Goal: Task Accomplishment & Management: Complete application form

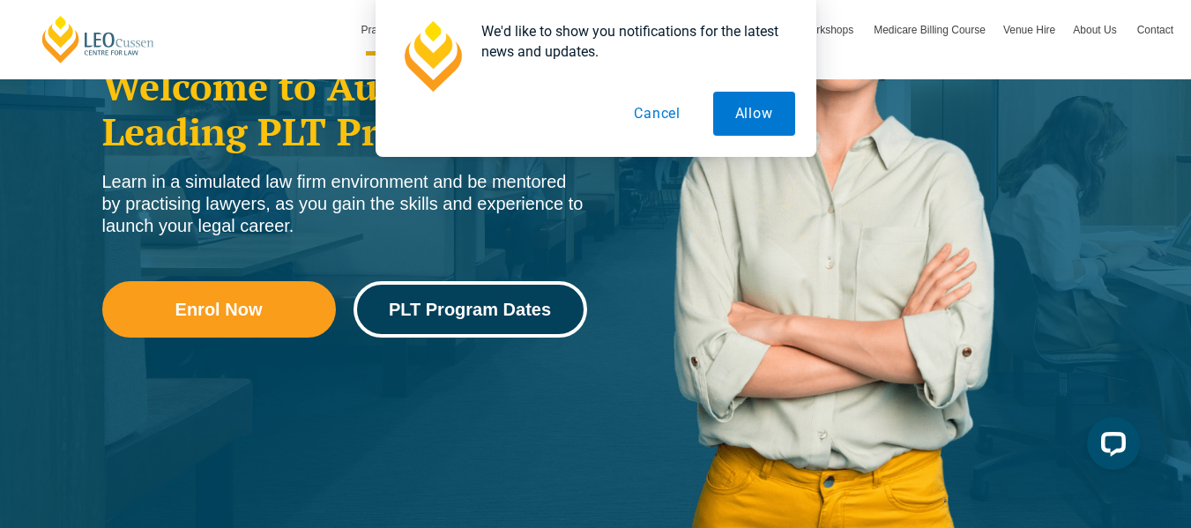
click at [450, 301] on span "PLT Program Dates" at bounding box center [470, 310] width 162 height 18
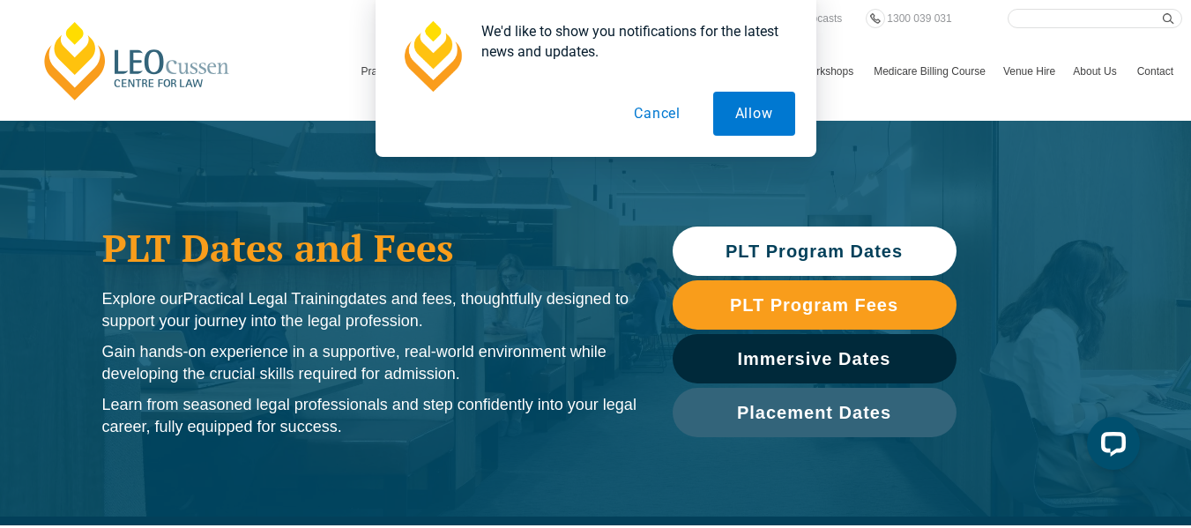
click at [778, 257] on span "PLT Program Dates" at bounding box center [813, 251] width 177 height 18
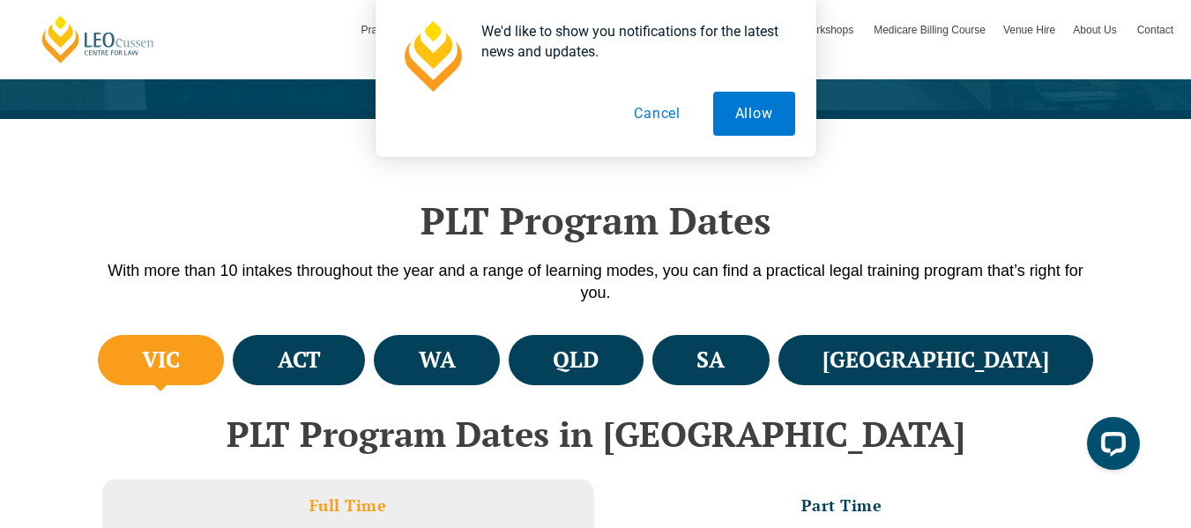
scroll to position [525, 0]
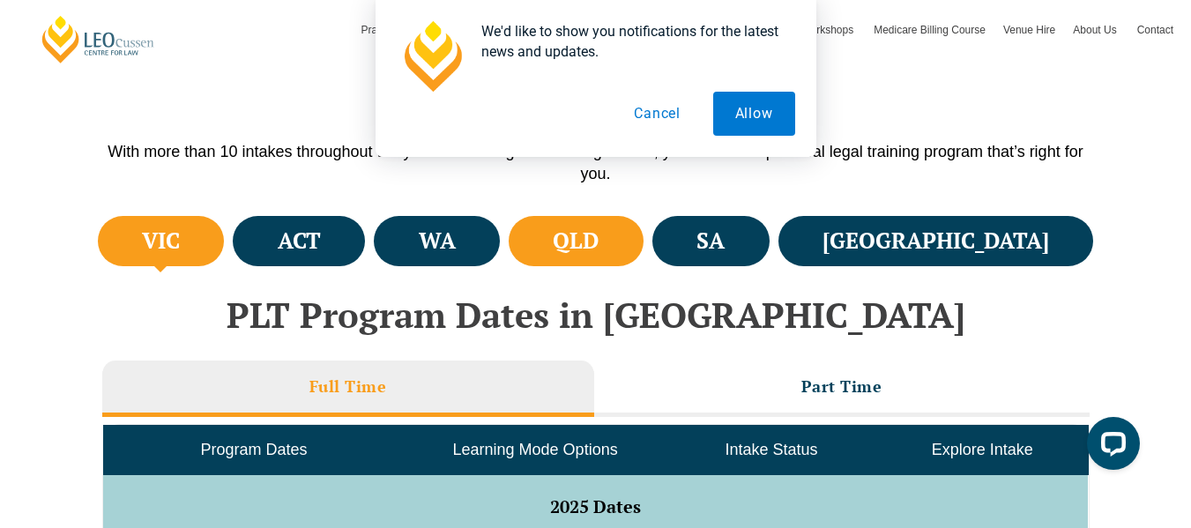
click at [599, 240] on h4 "QLD" at bounding box center [576, 241] width 46 height 29
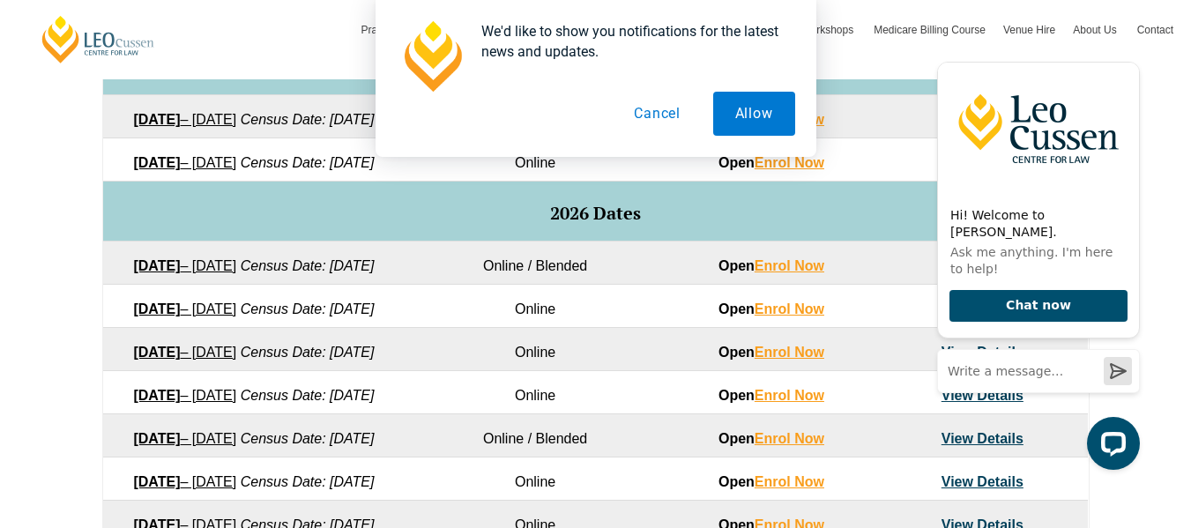
scroll to position [964, 0]
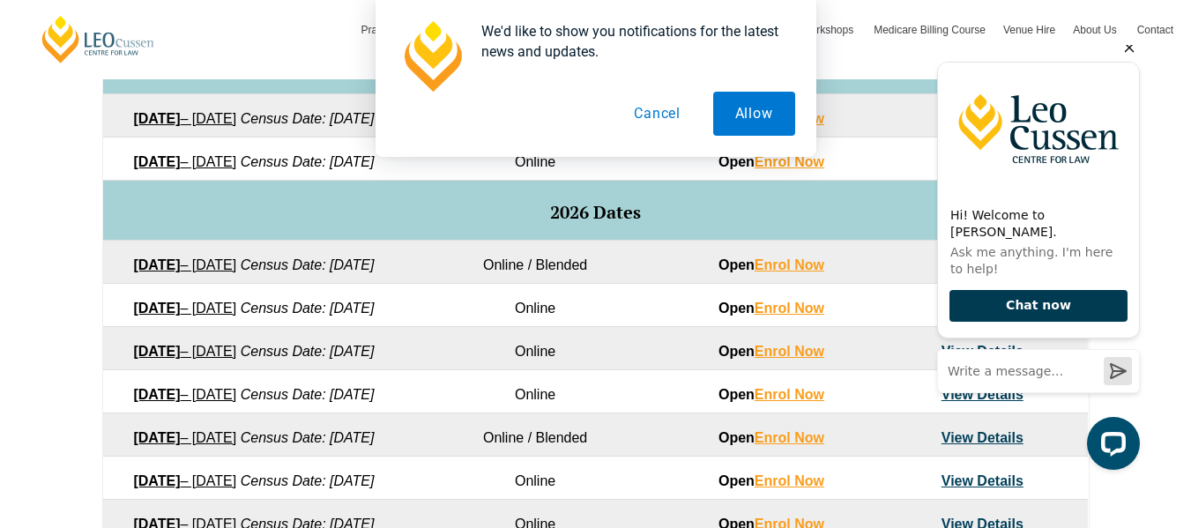
click at [998, 301] on button "Chat now" at bounding box center [1038, 306] width 178 height 33
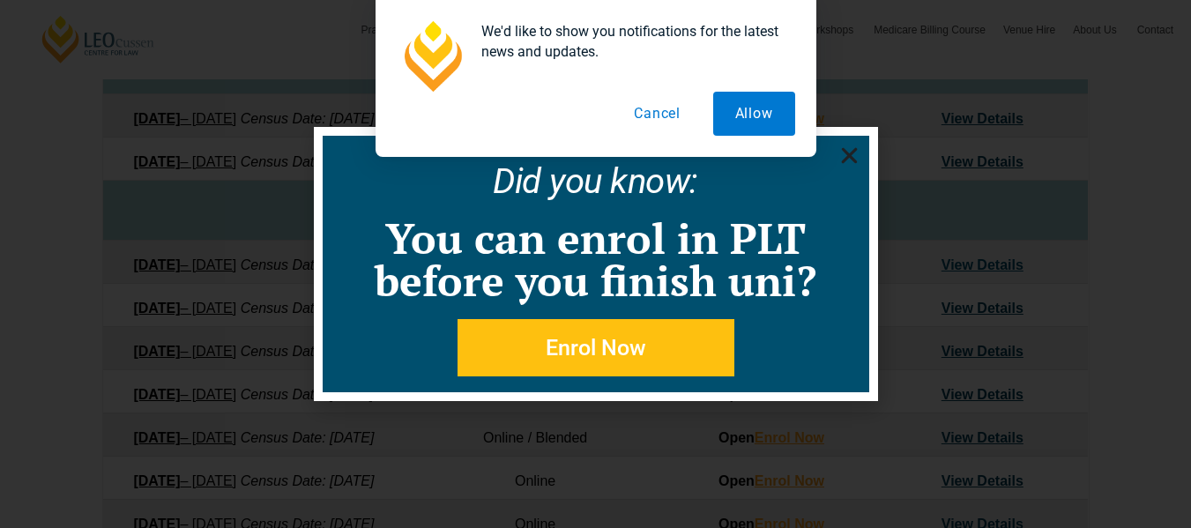
click at [664, 120] on button "Cancel" at bounding box center [657, 114] width 91 height 44
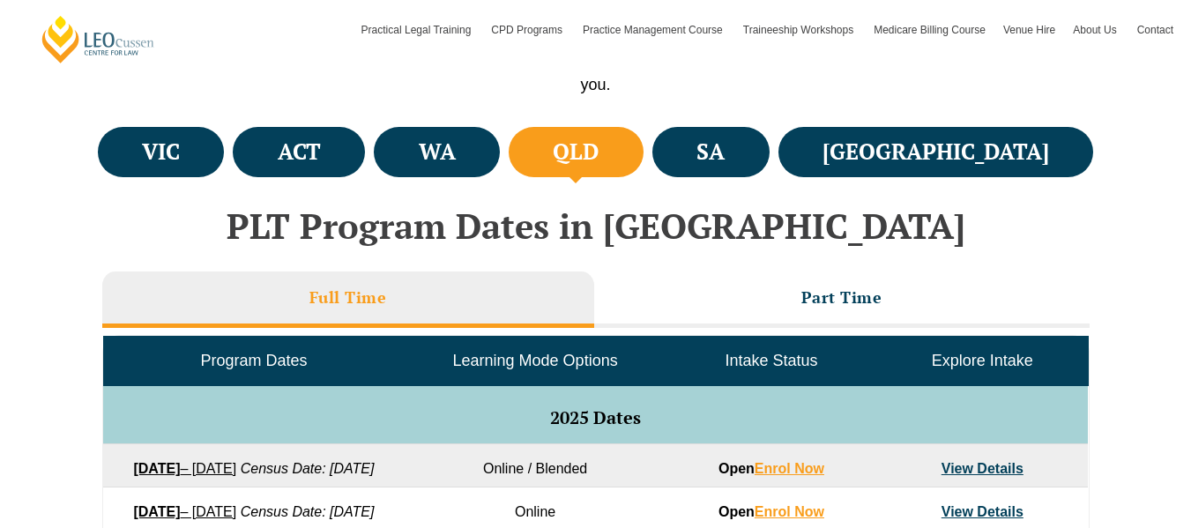
scroll to position [651, 0]
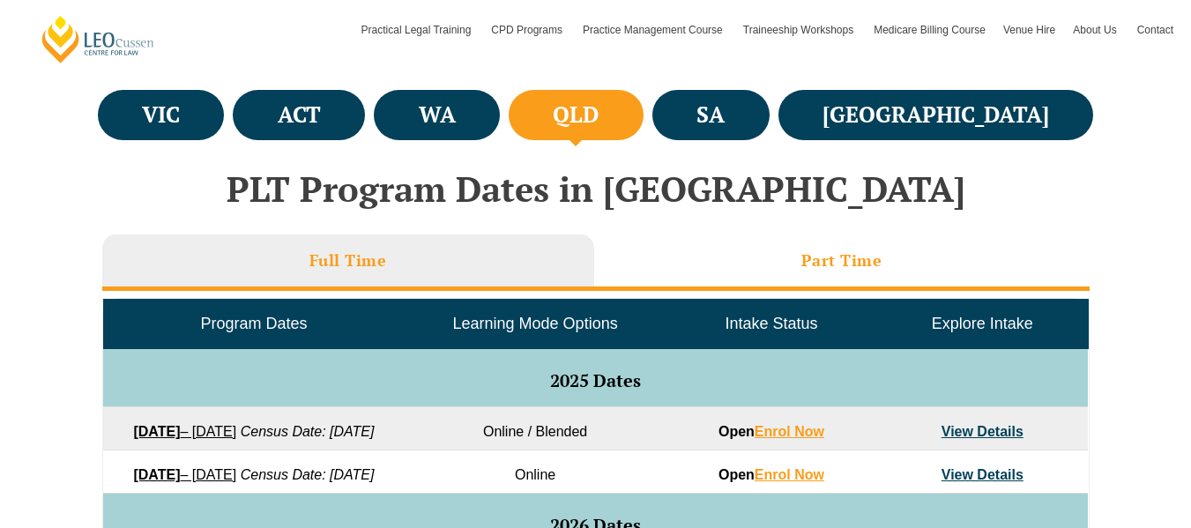
click at [682, 279] on li "Part Time" at bounding box center [841, 262] width 495 height 56
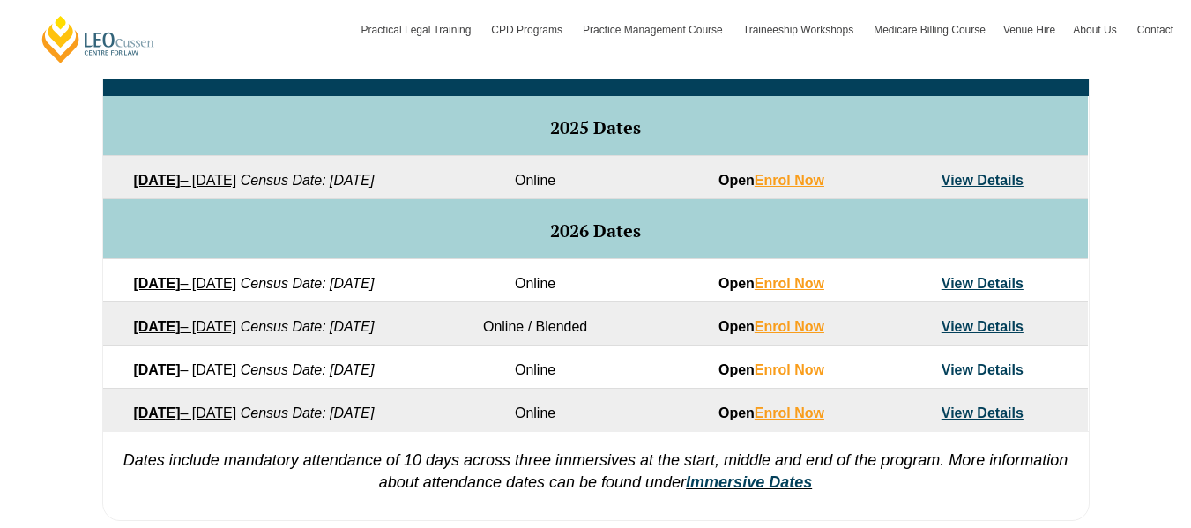
scroll to position [906, 0]
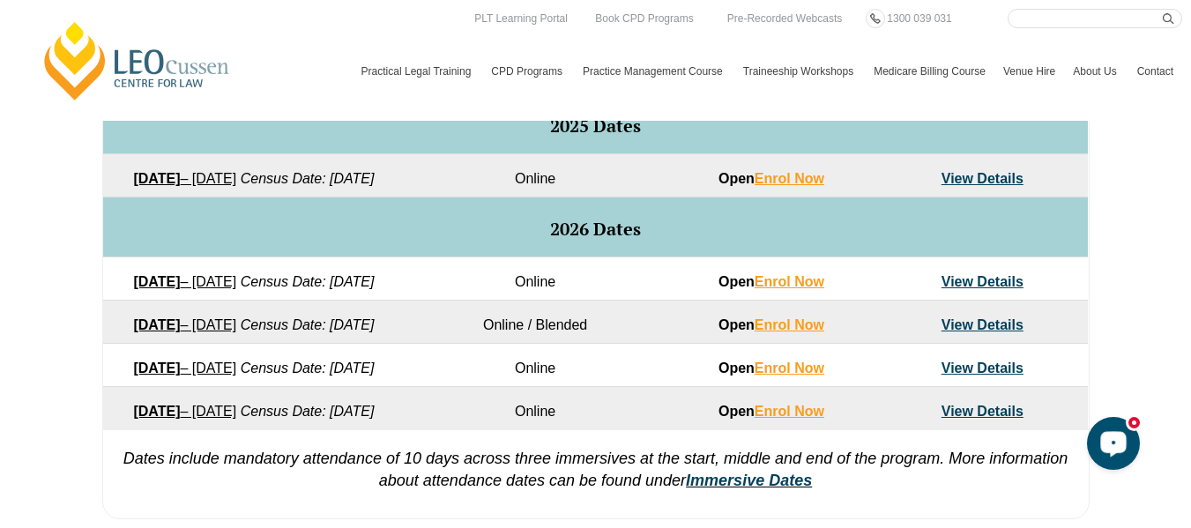
click at [1110, 444] on icon "Open LiveChat chat widget" at bounding box center [1113, 442] width 17 height 11
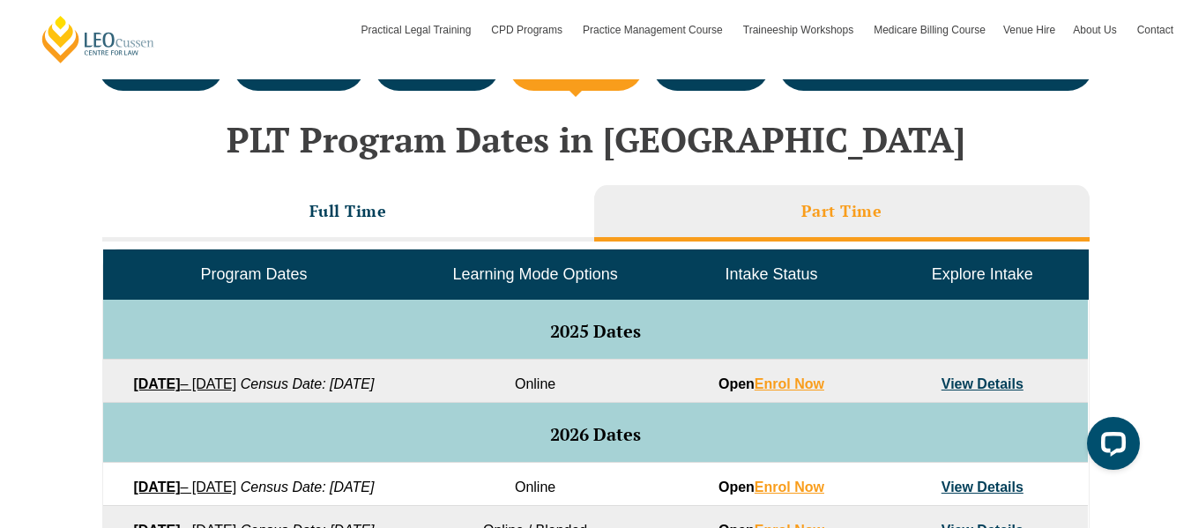
scroll to position [875, 0]
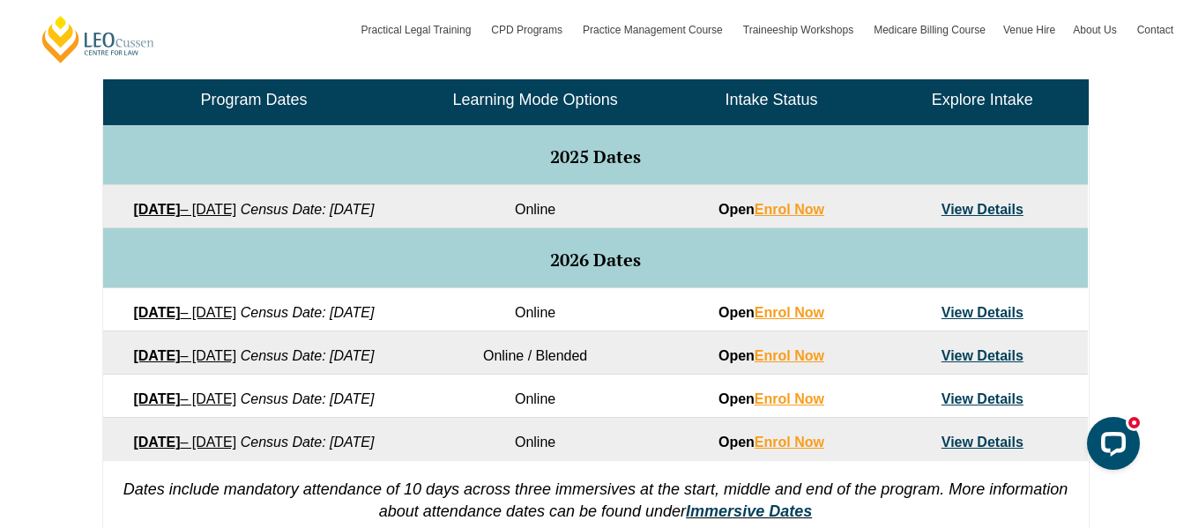
click at [959, 320] on link "View Details" at bounding box center [982, 312] width 82 height 15
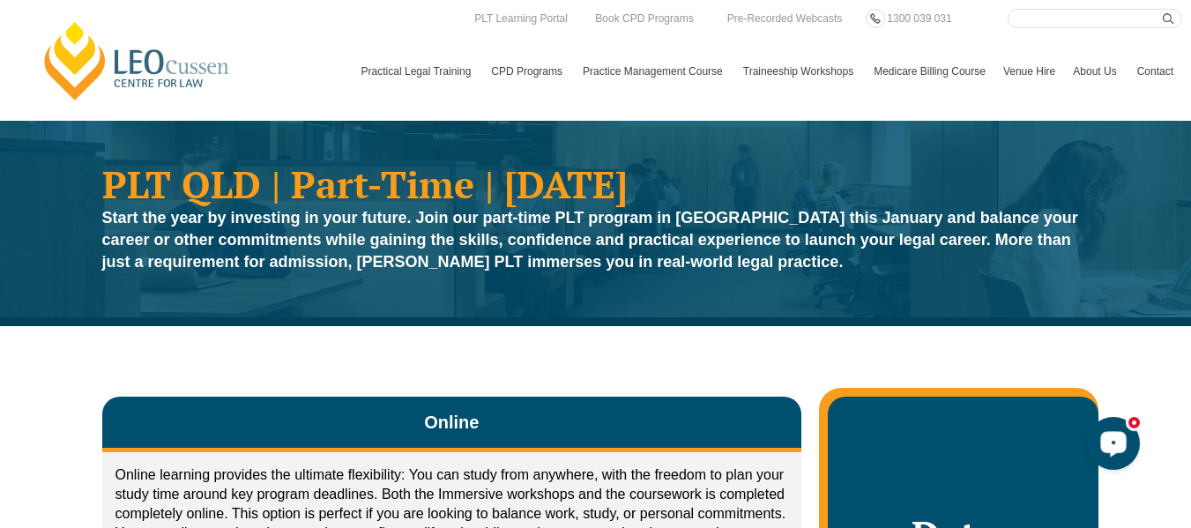
click at [1122, 446] on div "Open LiveChat chat widget" at bounding box center [1113, 443] width 30 height 30
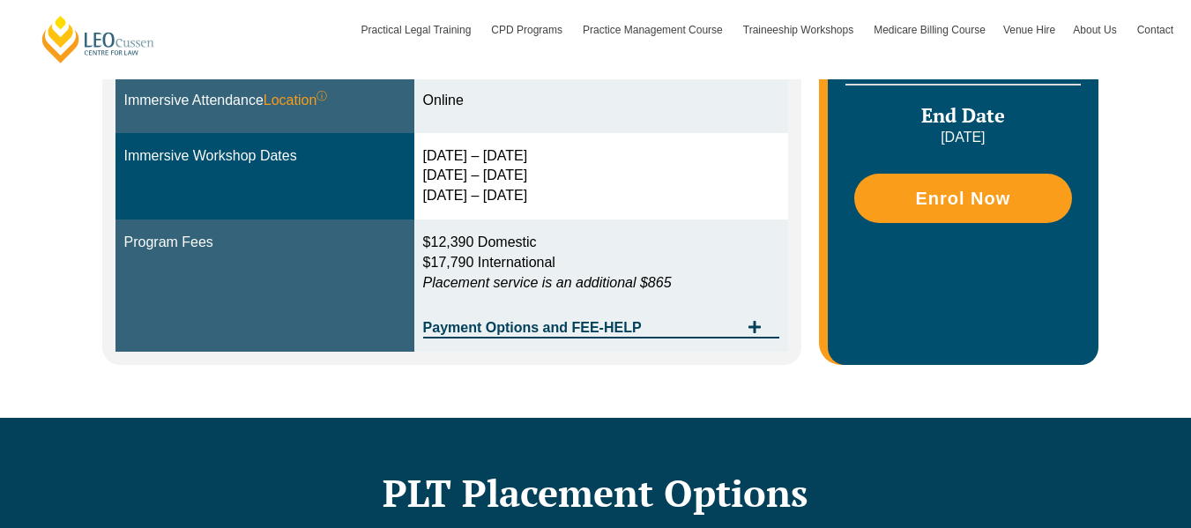
scroll to position [652, 0]
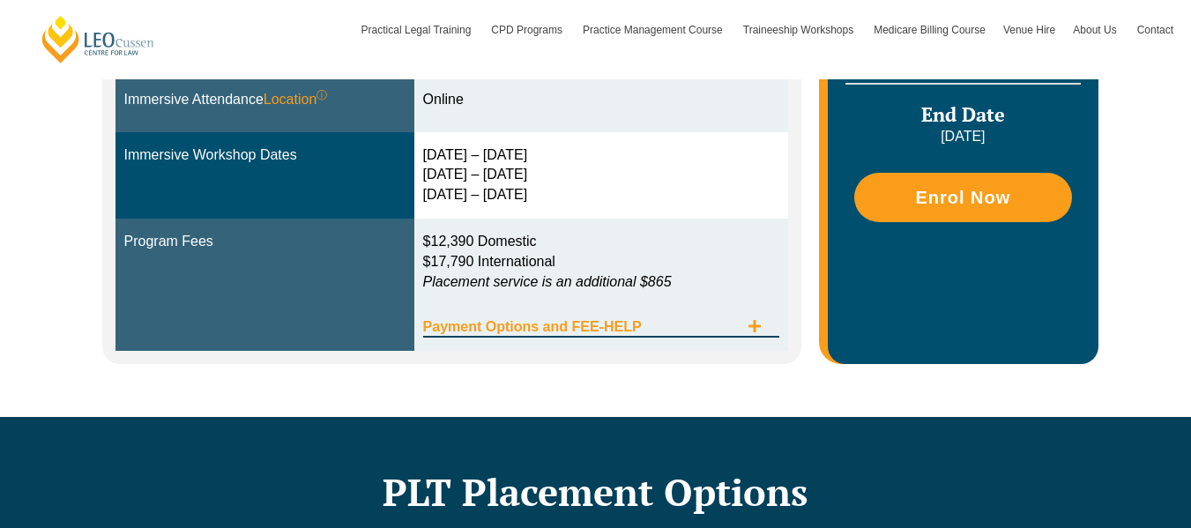
click at [751, 333] on span "Tabs. Open items with Enter or Space, close with Escape and navigate using the …" at bounding box center [755, 327] width 32 height 17
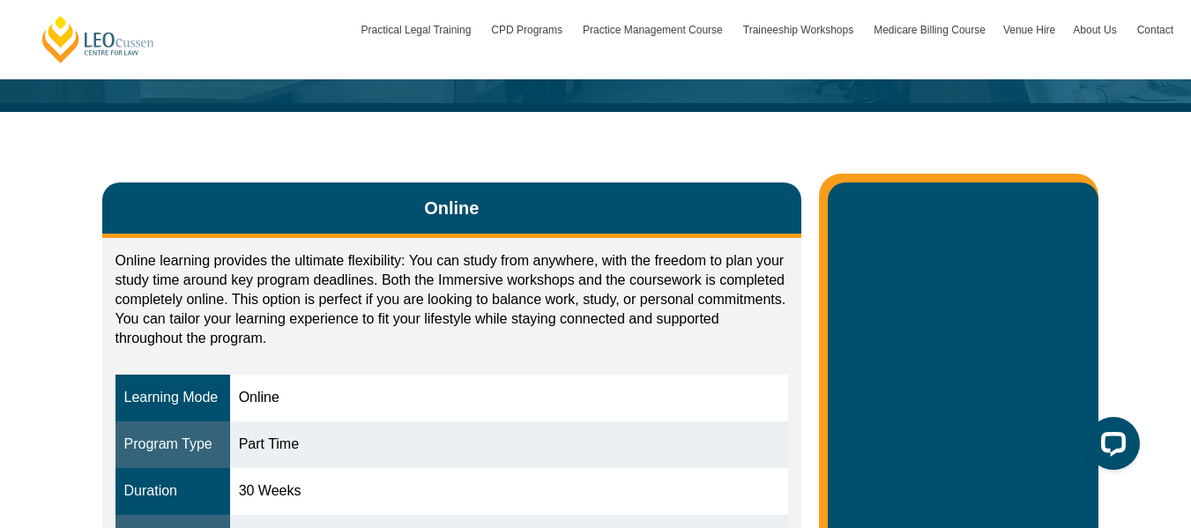
scroll to position [0, 0]
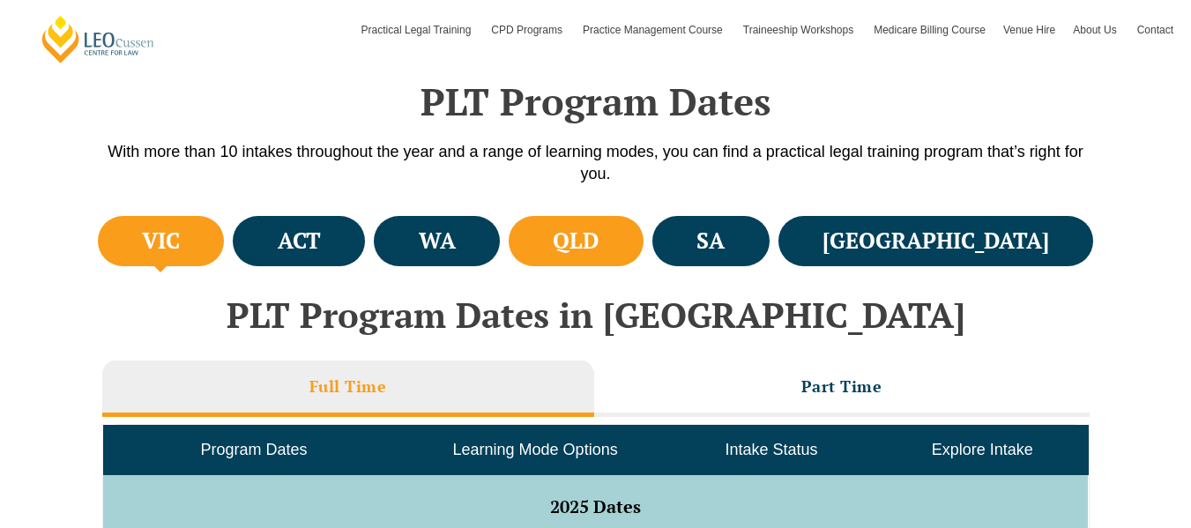
click at [599, 243] on h4 "QLD" at bounding box center [576, 241] width 46 height 29
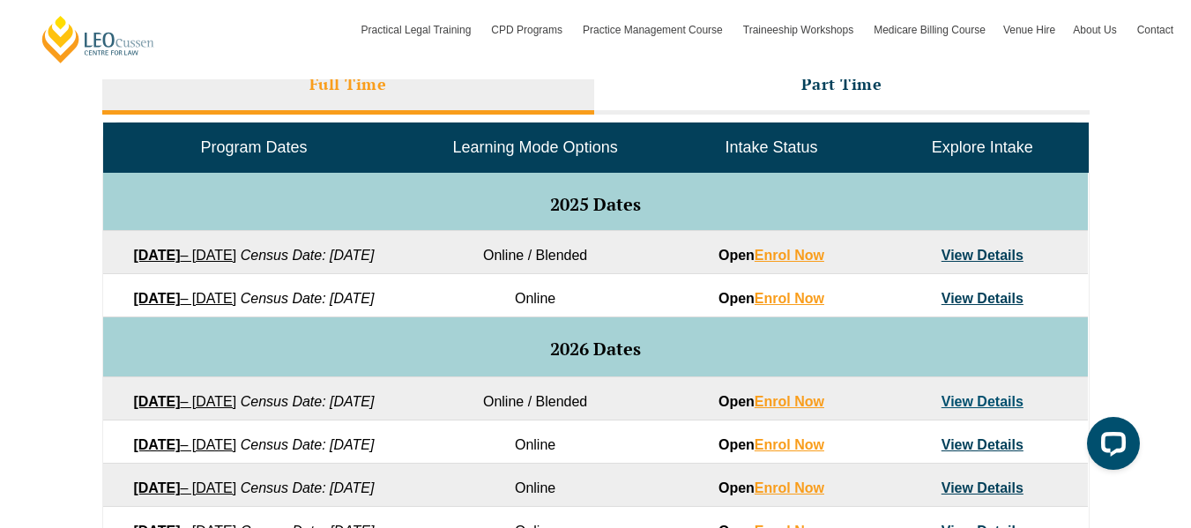
scroll to position [830, 0]
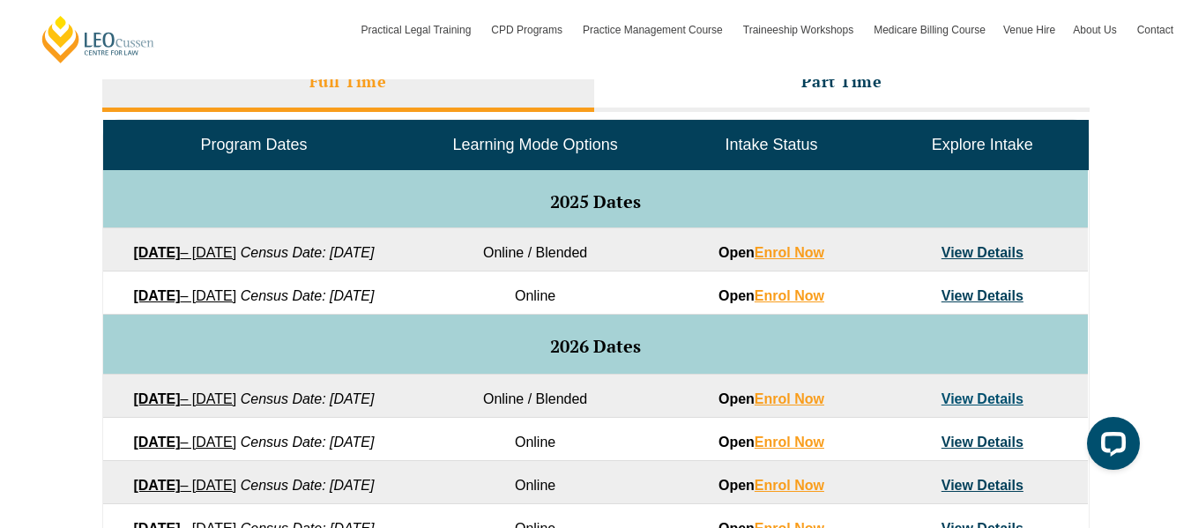
click at [957, 303] on link "View Details" at bounding box center [982, 295] width 82 height 15
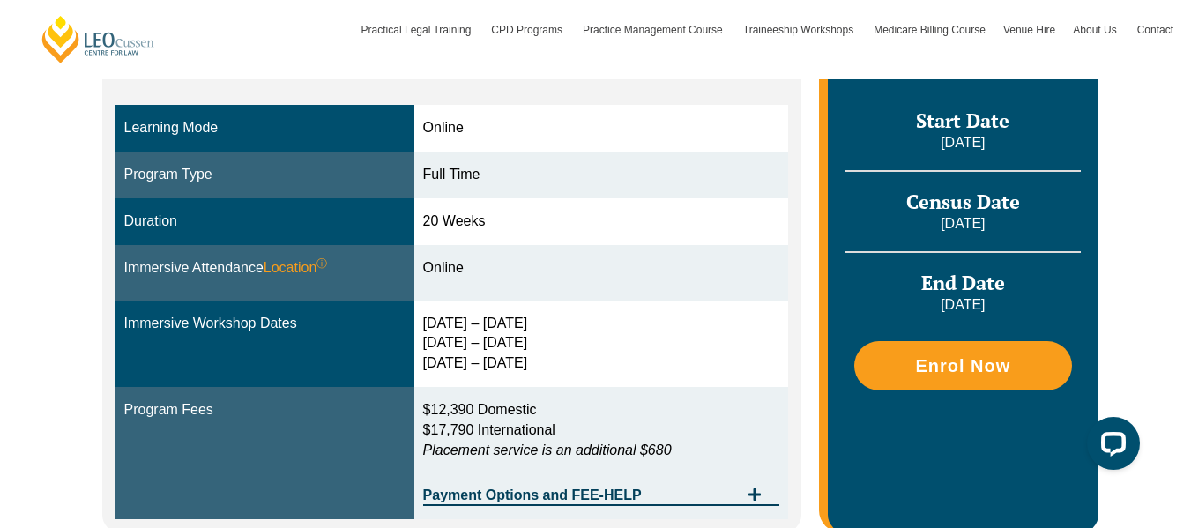
scroll to position [558, 0]
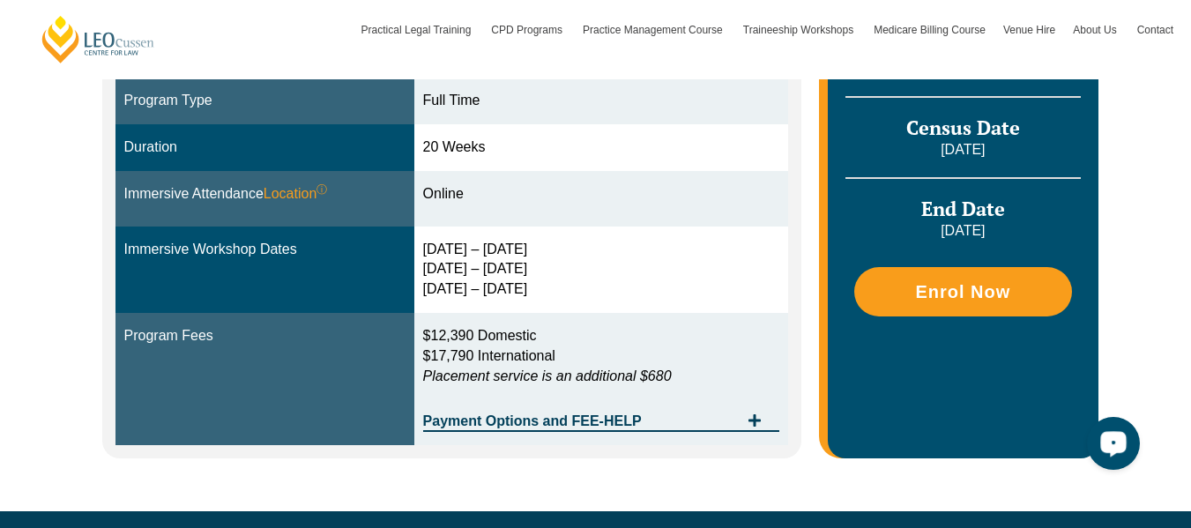
click at [1113, 441] on circle "Open LiveChat chat widget" at bounding box center [1114, 443] width 4 height 4
click at [691, 272] on div "16 – 19 Dec 2025 11 – 13 March 2026 29 April – 1 May 2026" at bounding box center [601, 270] width 357 height 61
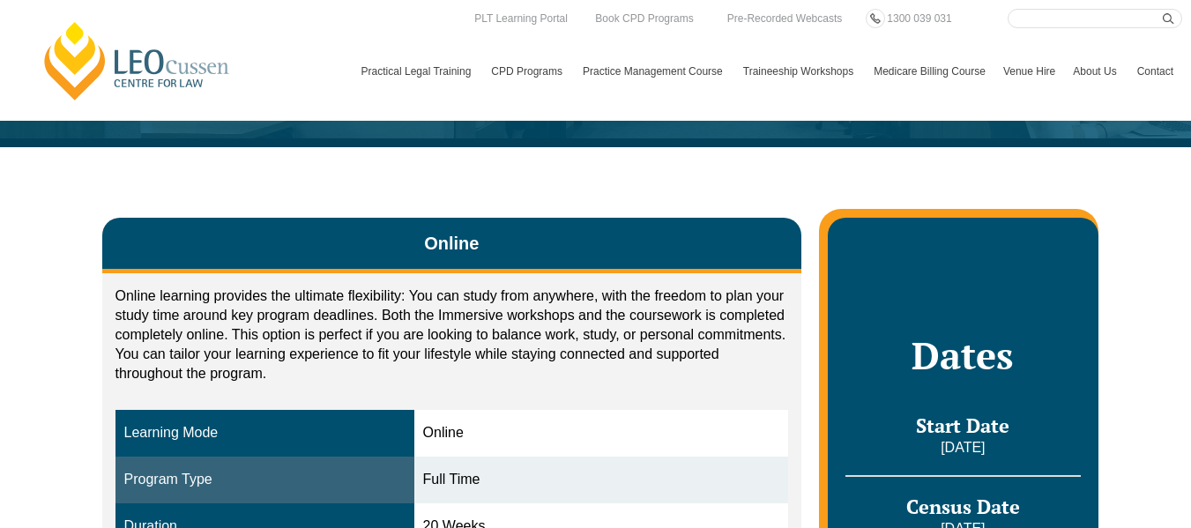
scroll to position [0, 0]
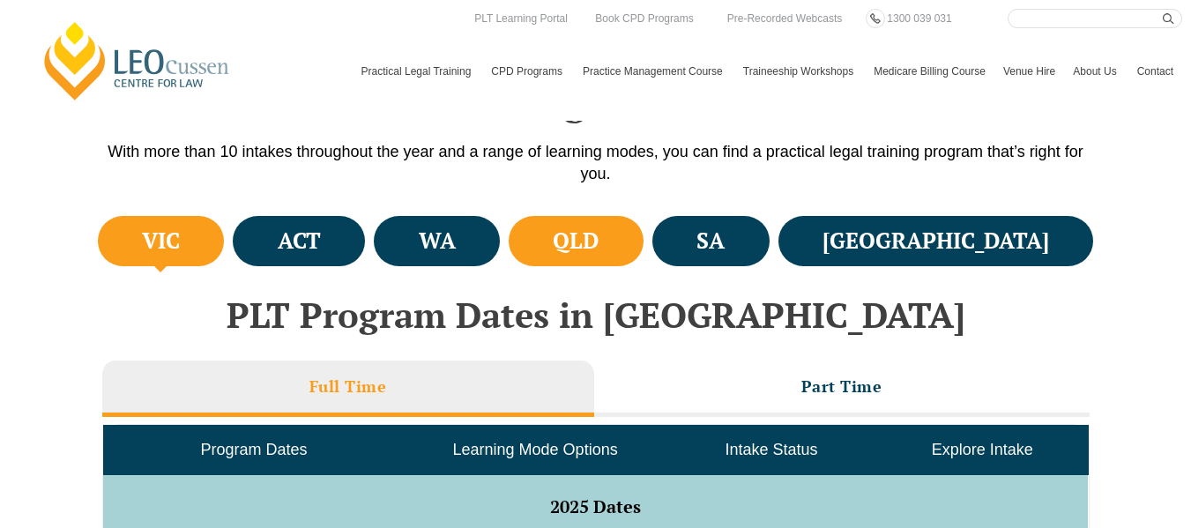
click at [599, 242] on h4 "QLD" at bounding box center [576, 241] width 46 height 29
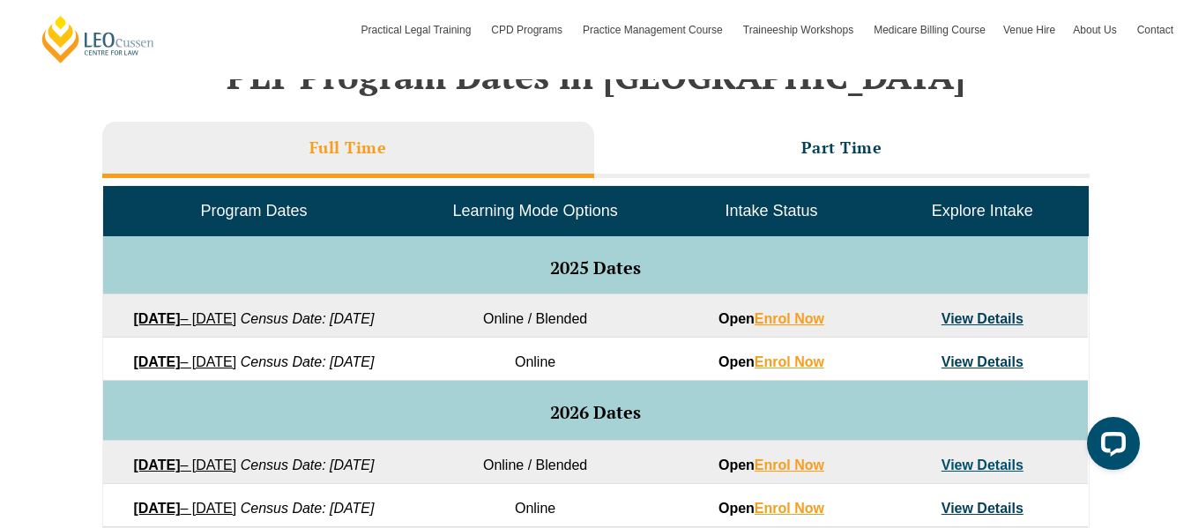
scroll to position [765, 0]
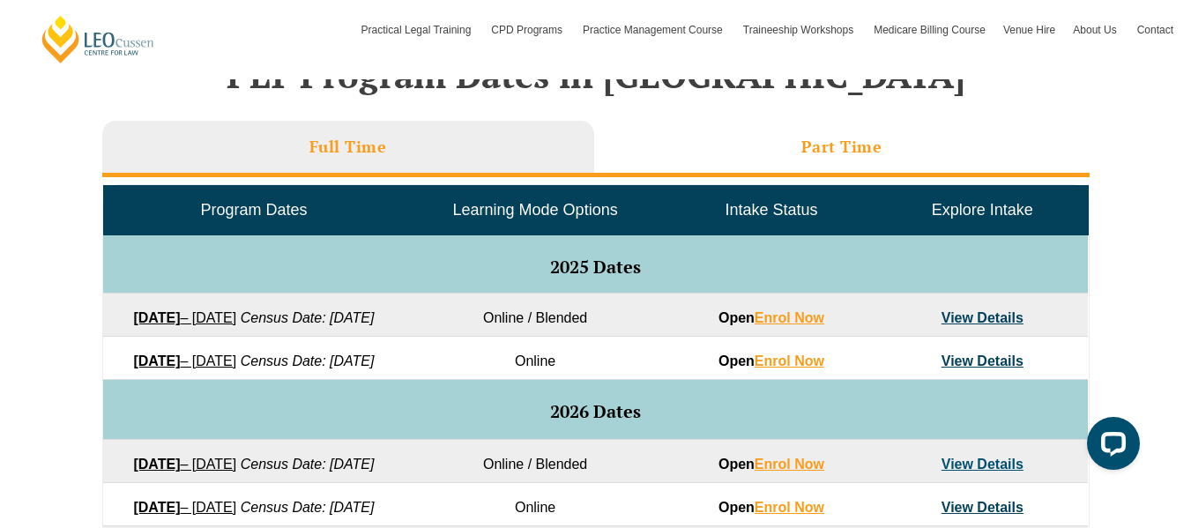
click at [748, 161] on li "Part Time" at bounding box center [841, 149] width 495 height 56
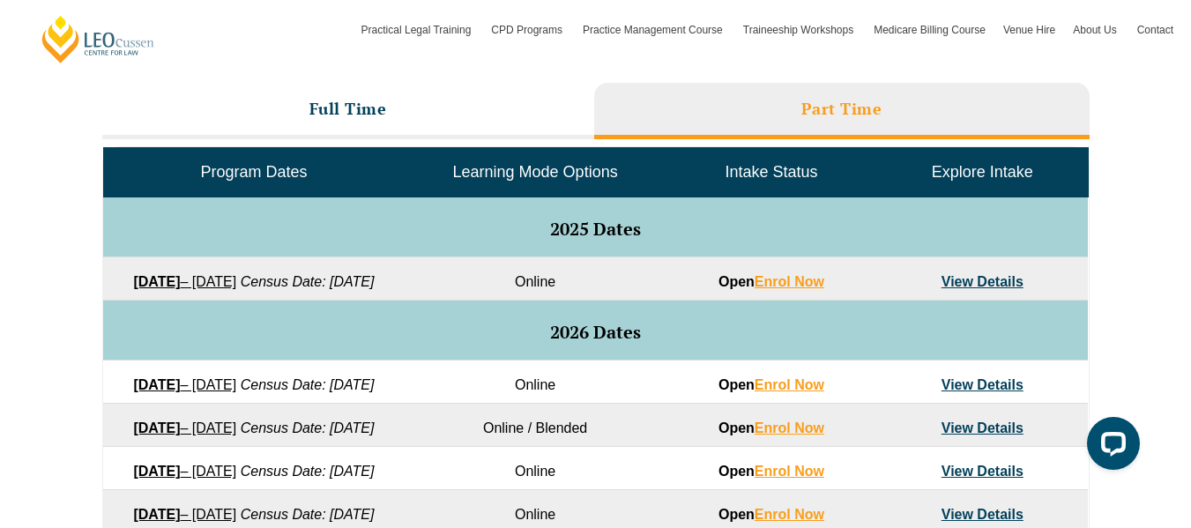
scroll to position [804, 0]
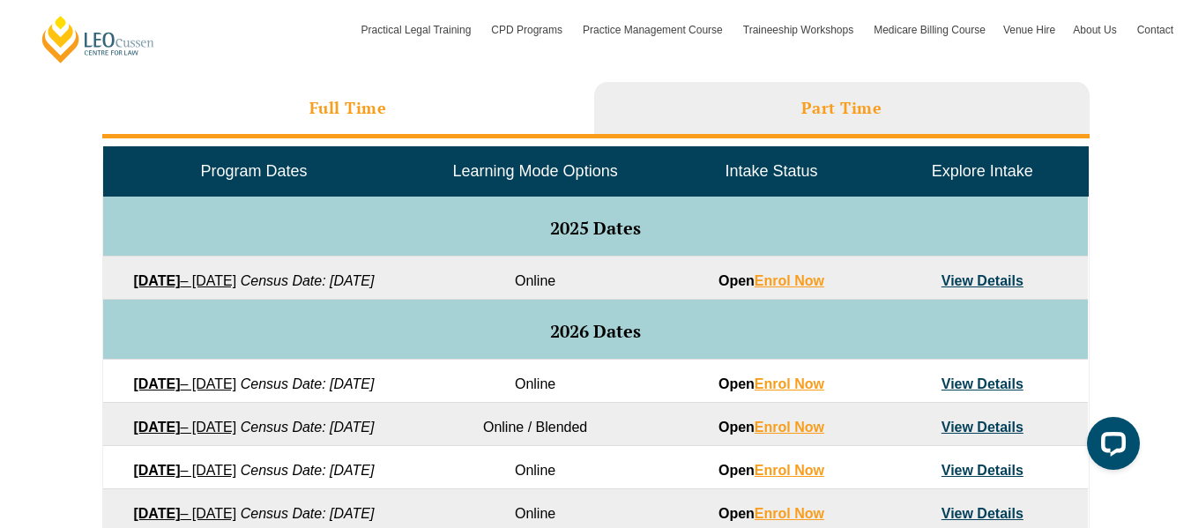
click at [449, 132] on li "Full Time" at bounding box center [348, 110] width 492 height 56
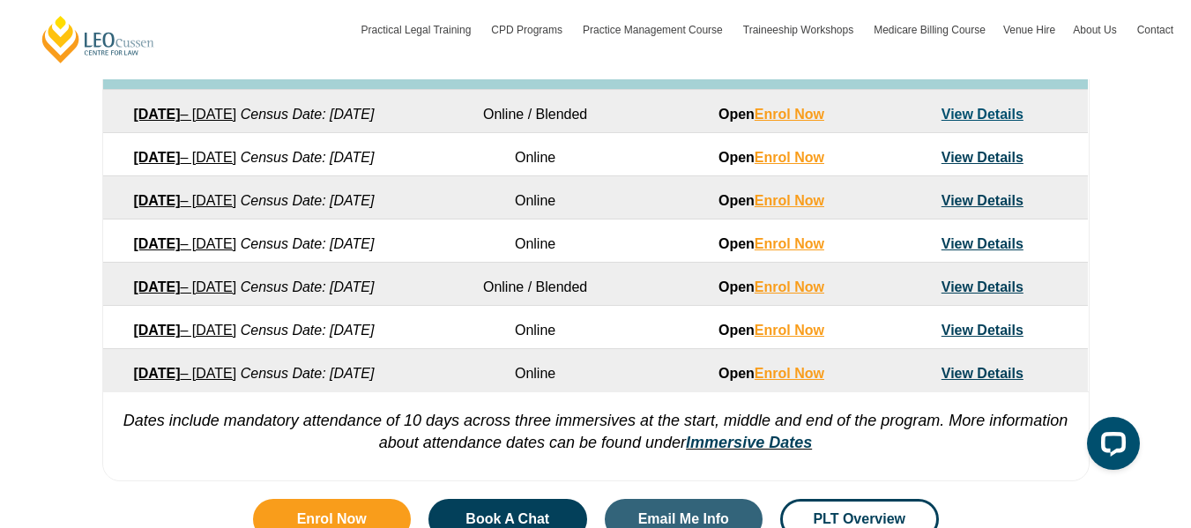
scroll to position [1118, 0]
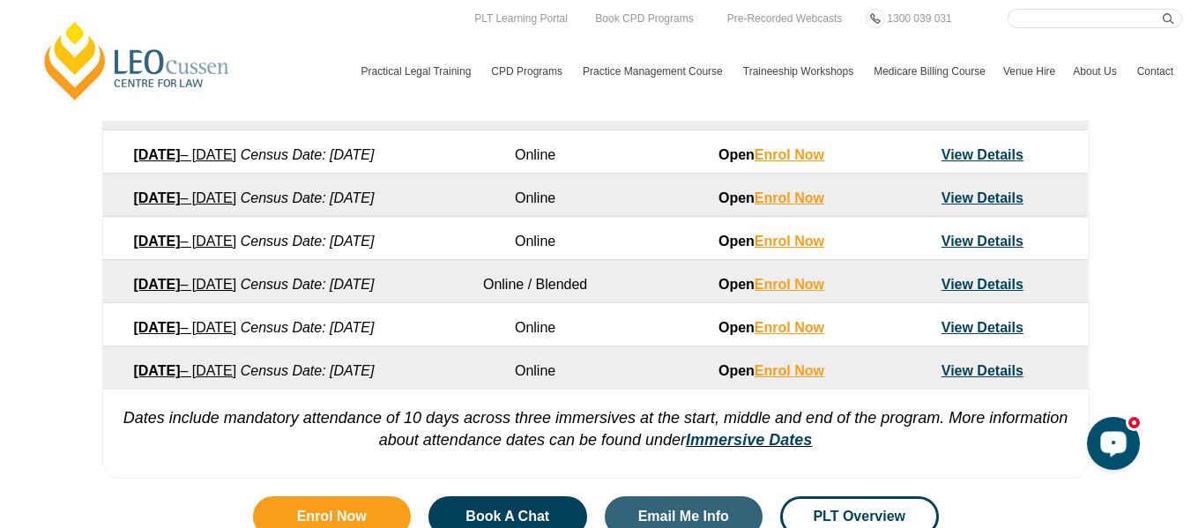
click at [1119, 443] on icon "Open LiveChat chat widget" at bounding box center [1113, 442] width 17 height 11
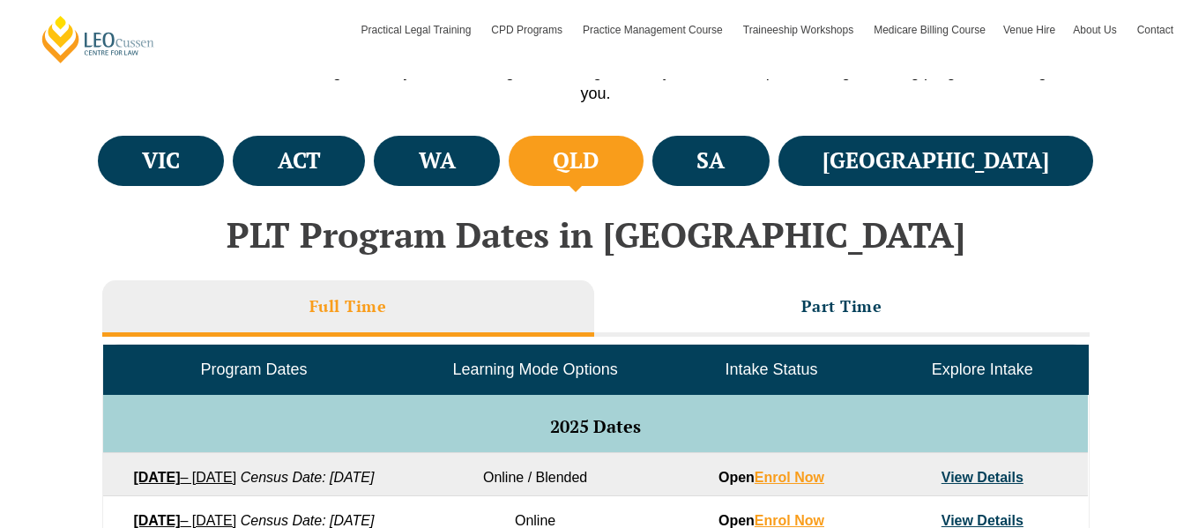
scroll to position [605, 0]
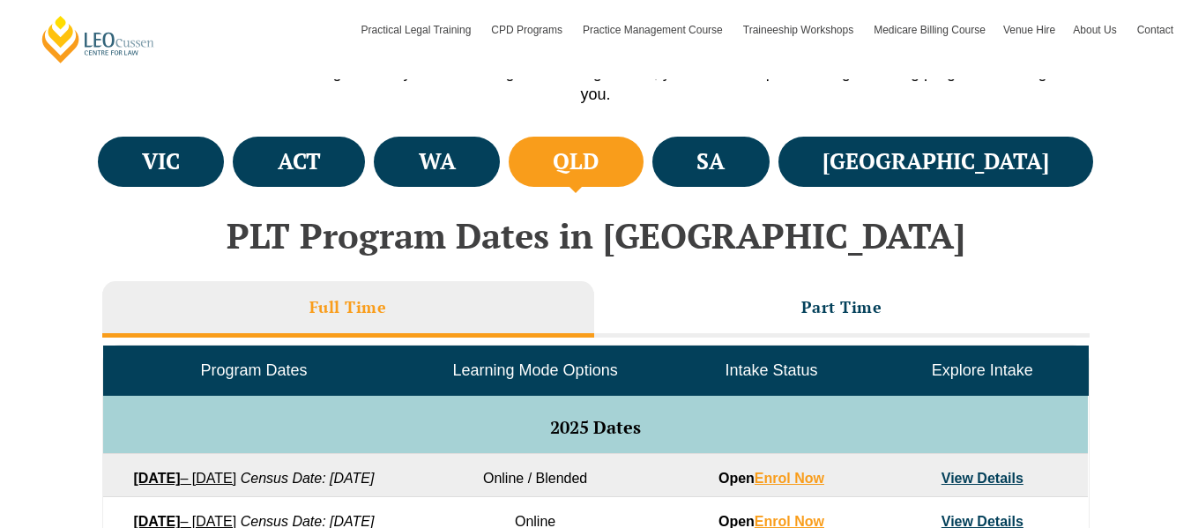
click at [516, 316] on li "Full Time" at bounding box center [348, 309] width 492 height 56
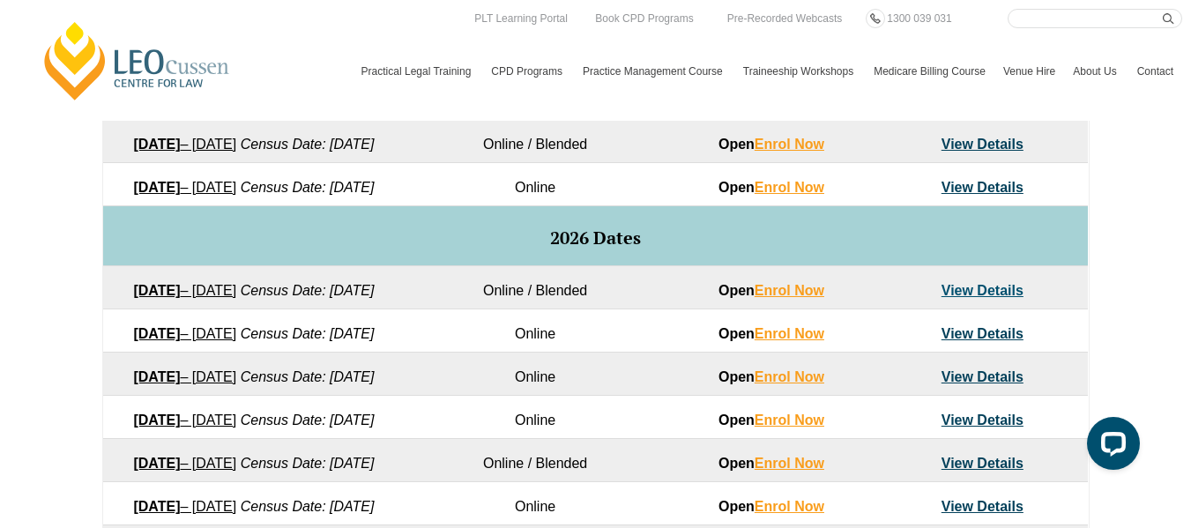
scroll to position [937, 0]
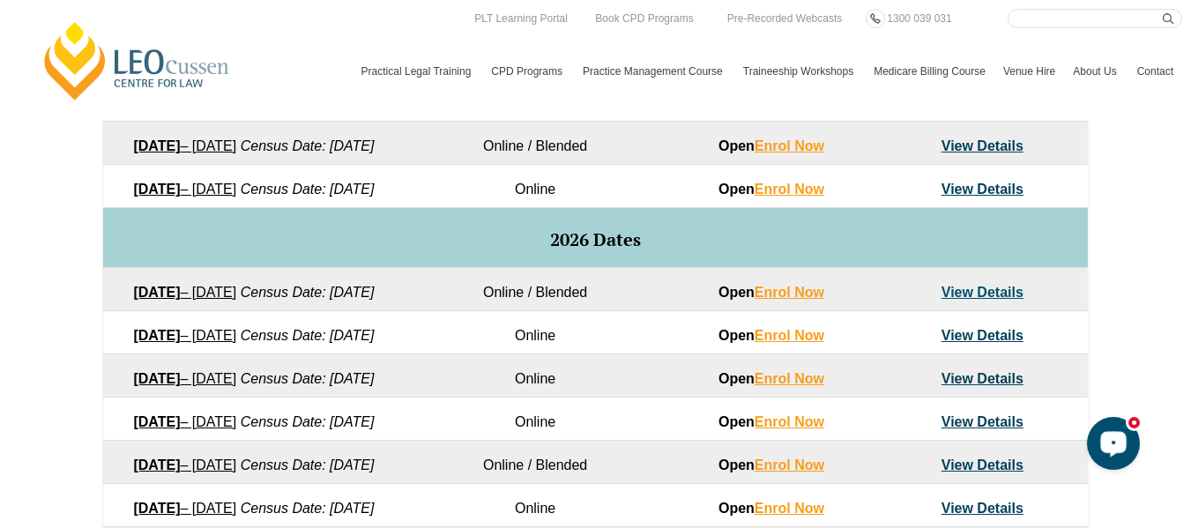
click at [1093, 445] on button "Open LiveChat chat widget" at bounding box center [1113, 443] width 53 height 53
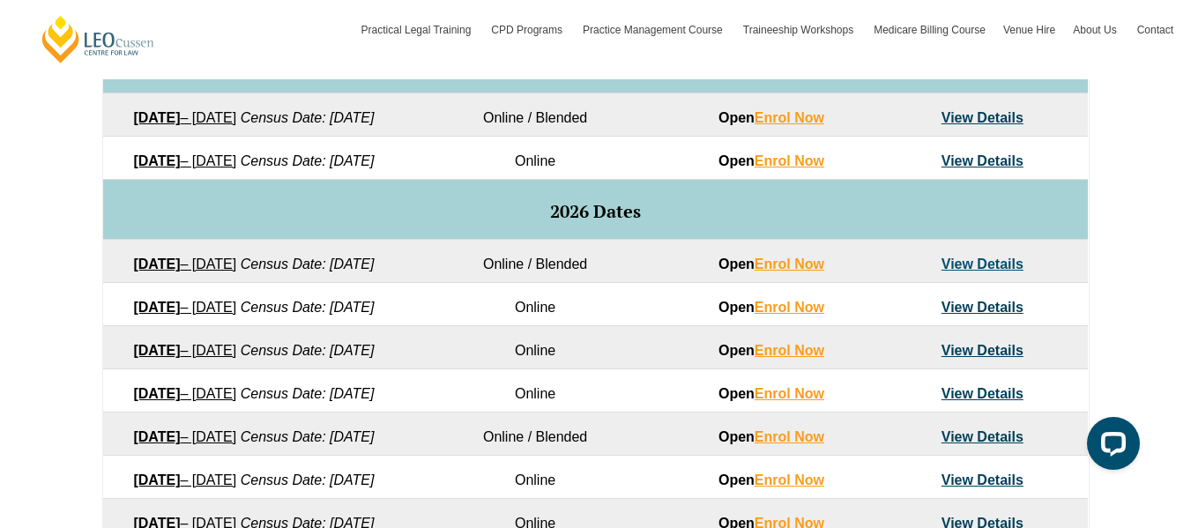
scroll to position [964, 0]
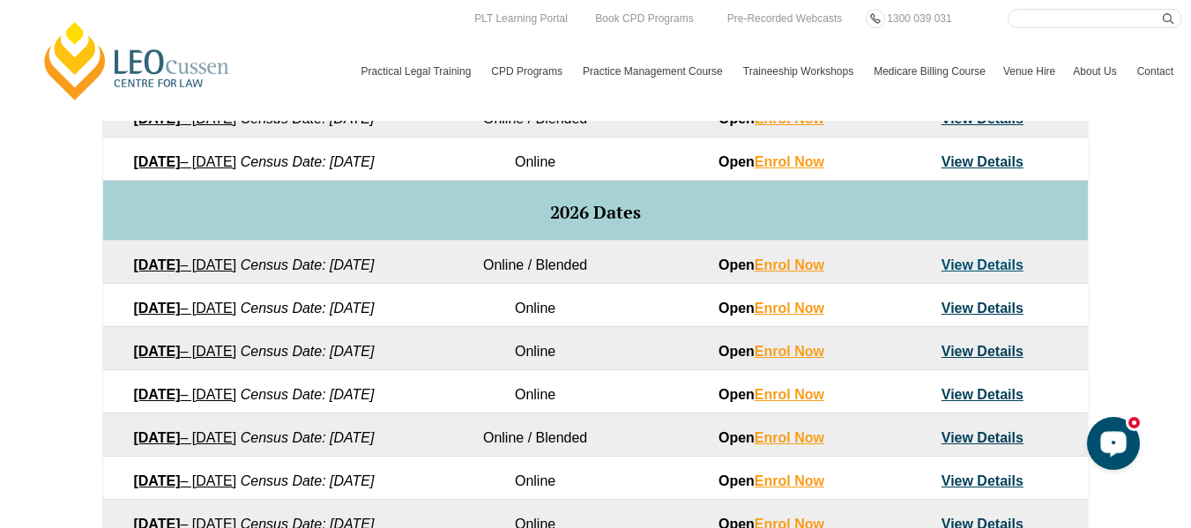
drag, startPoint x: 1091, startPoint y: 461, endPoint x: 1110, endPoint y: 446, distance: 23.8
click at [1110, 446] on icon "Open LiveChat chat widget" at bounding box center [1113, 442] width 17 height 11
click at [660, 283] on td "Online / Blended" at bounding box center [535, 261] width 261 height 43
click at [972, 272] on link "View Details" at bounding box center [982, 264] width 82 height 15
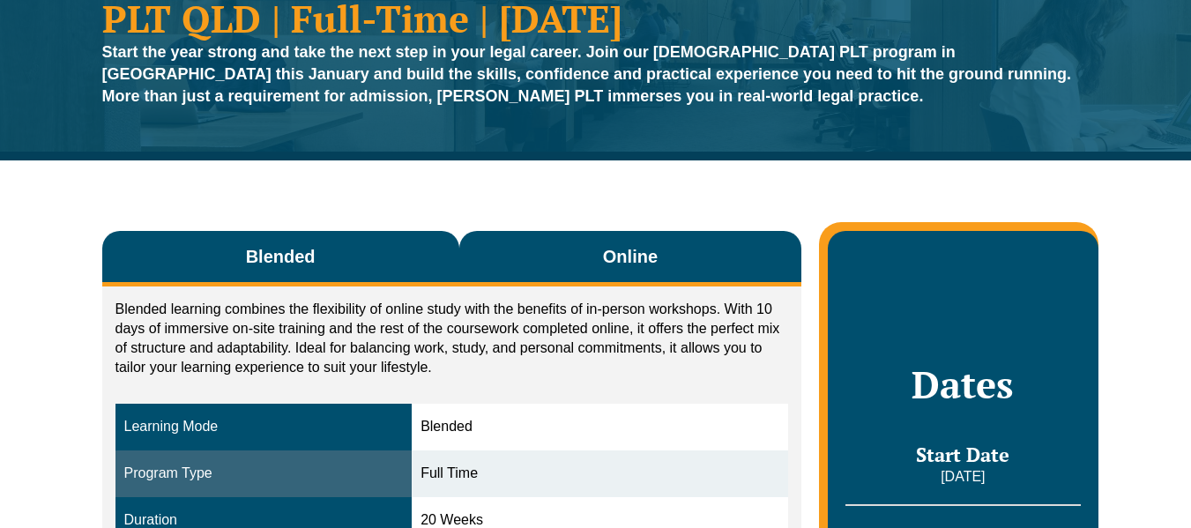
drag, startPoint x: 0, startPoint y: 0, endPoint x: 701, endPoint y: 272, distance: 751.9
click at [701, 272] on button "Online" at bounding box center [630, 259] width 343 height 56
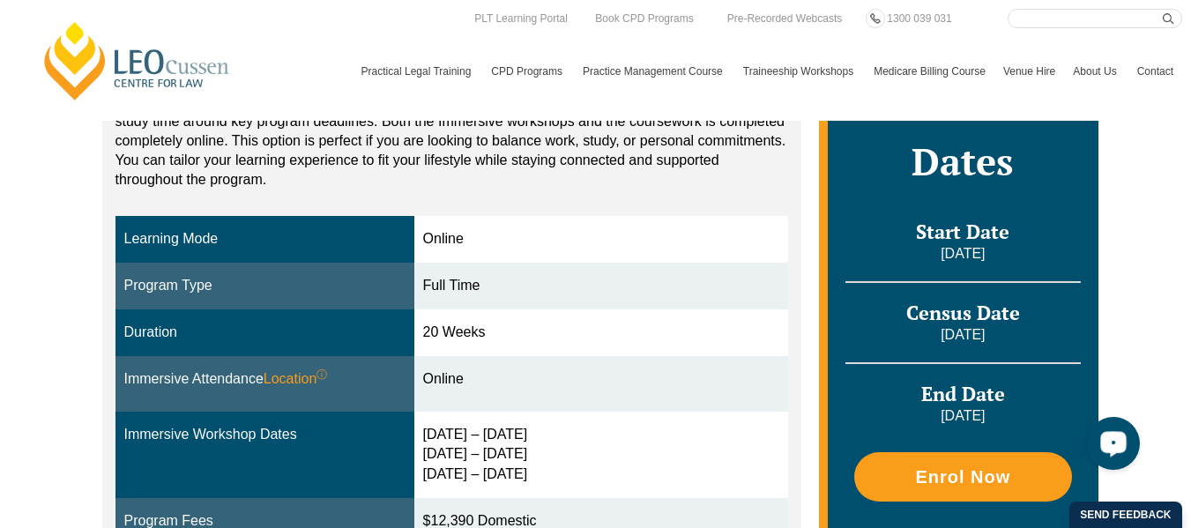
click at [1113, 433] on div "Open LiveChat chat widget" at bounding box center [1113, 443] width 30 height 30
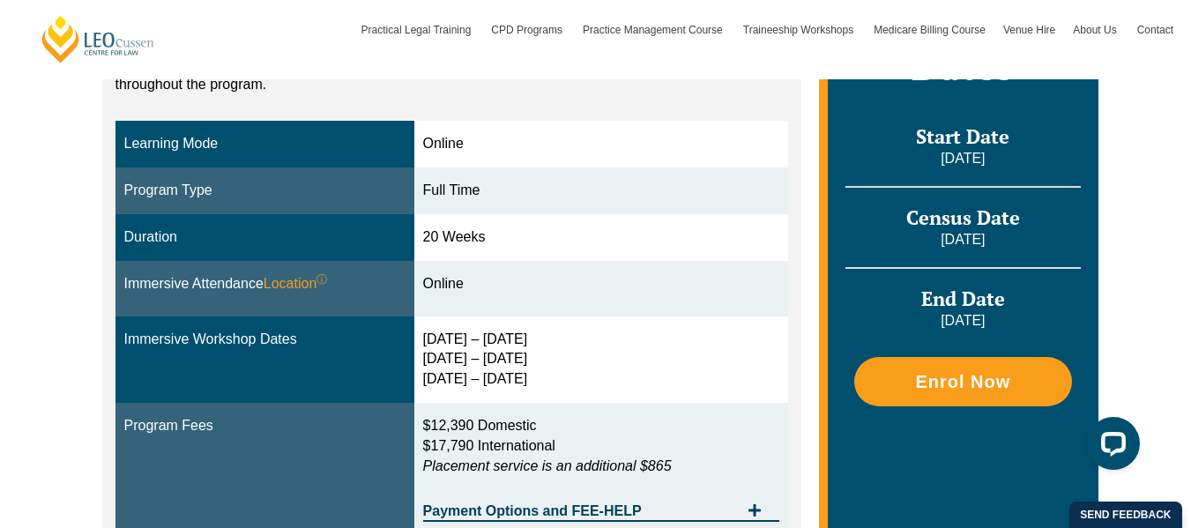
scroll to position [469, 0]
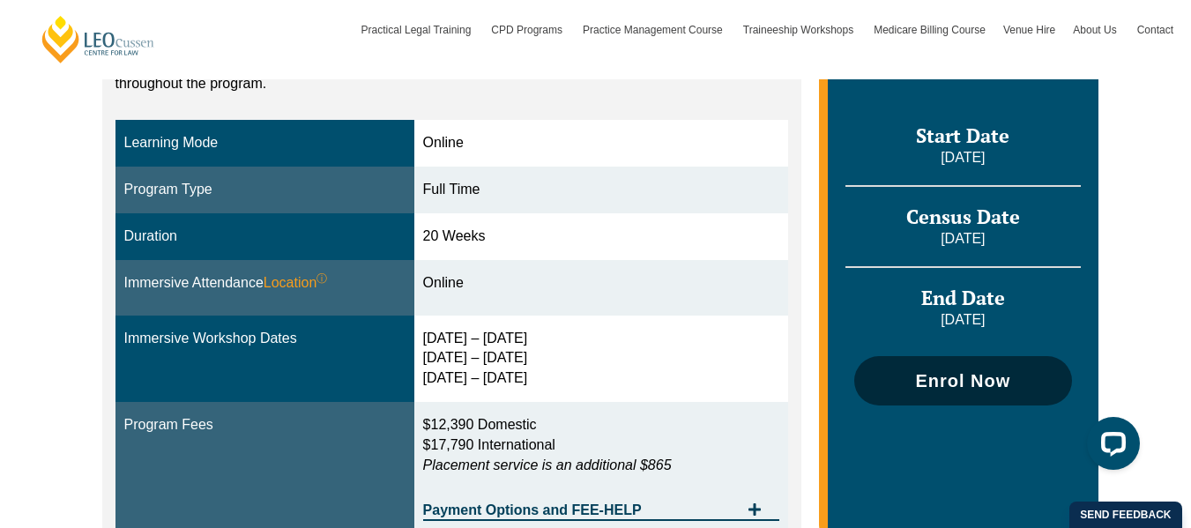
click at [922, 387] on span "Enrol Now" at bounding box center [962, 381] width 95 height 18
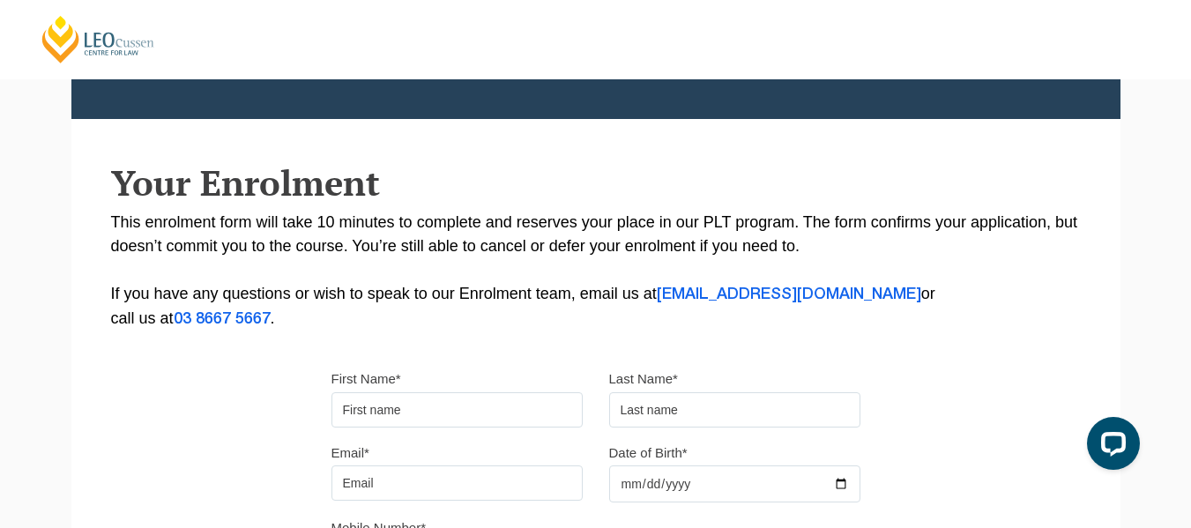
scroll to position [359, 0]
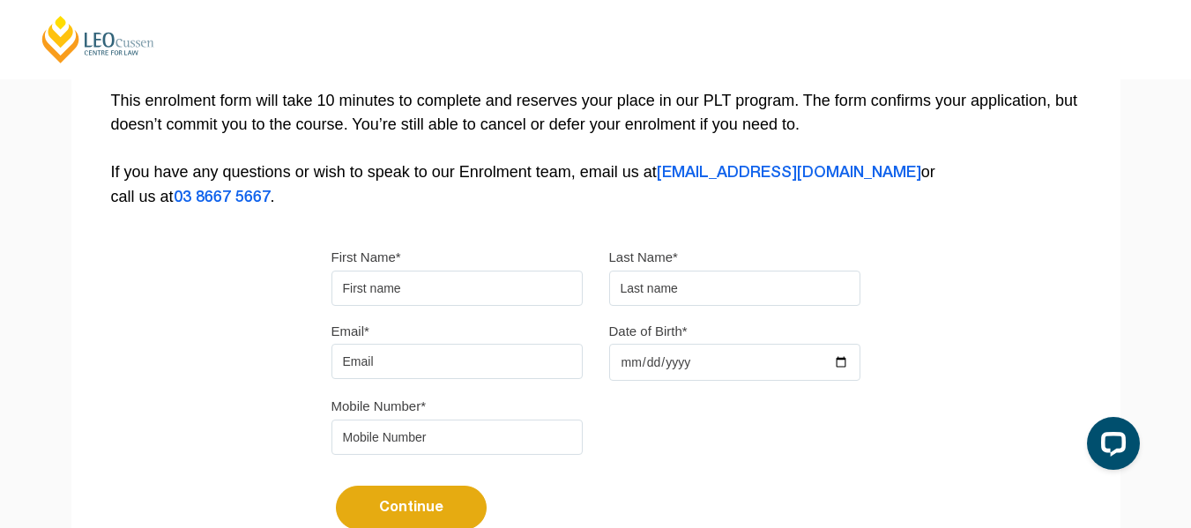
click at [479, 294] on input "First Name*" at bounding box center [456, 288] width 251 height 35
type input "Jessica"
type input "Bell"
type input "Jessica.Bell27@outlook.com"
click at [663, 366] on input "Date of Birth*" at bounding box center [734, 362] width 251 height 37
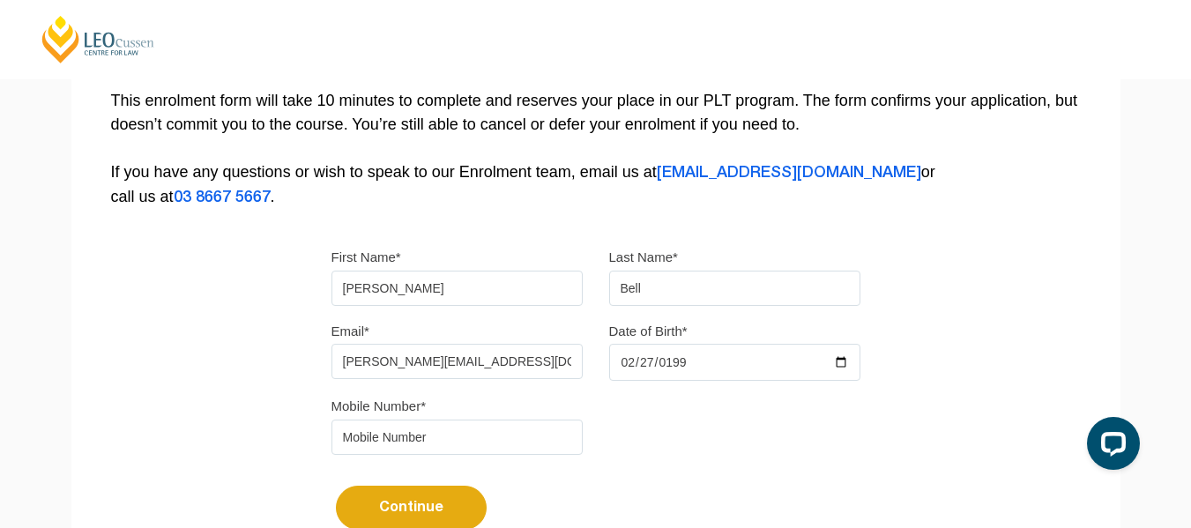
type input "1995-02-27"
click at [494, 438] on input "tel" at bounding box center [456, 437] width 251 height 35
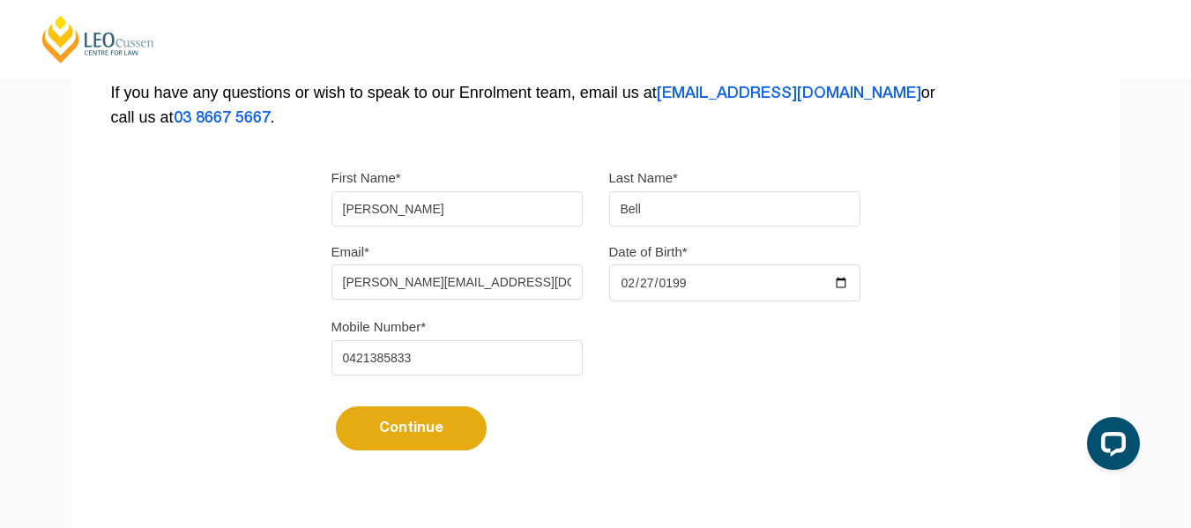
scroll to position [439, 0]
type input "0421385833"
click at [443, 422] on button "Continue" at bounding box center [411, 427] width 151 height 44
select select
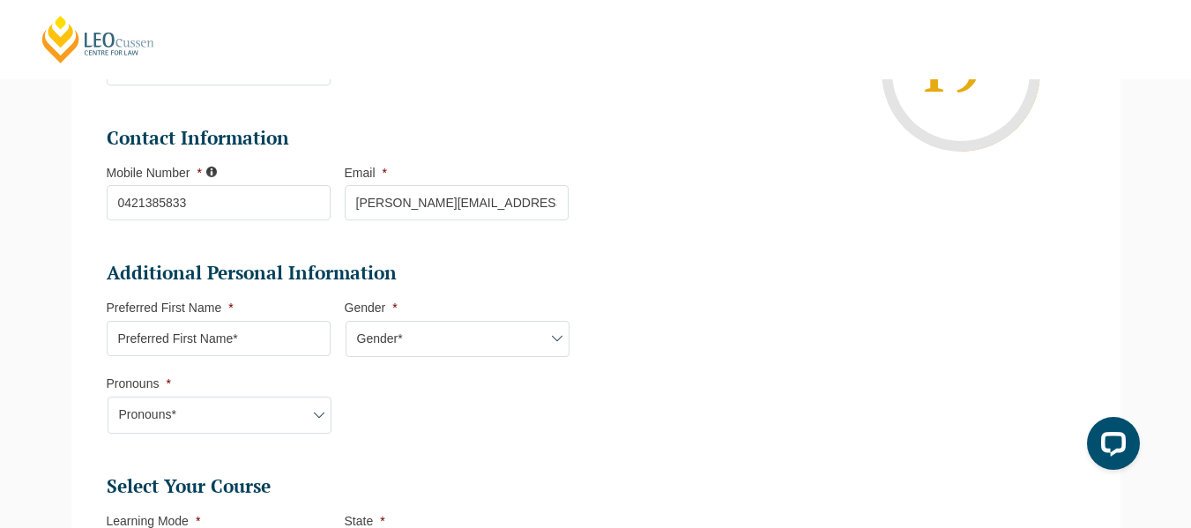
scroll to position [415, 0]
click at [284, 333] on input "Preferred First Name *" at bounding box center [219, 337] width 224 height 35
type input "Jess"
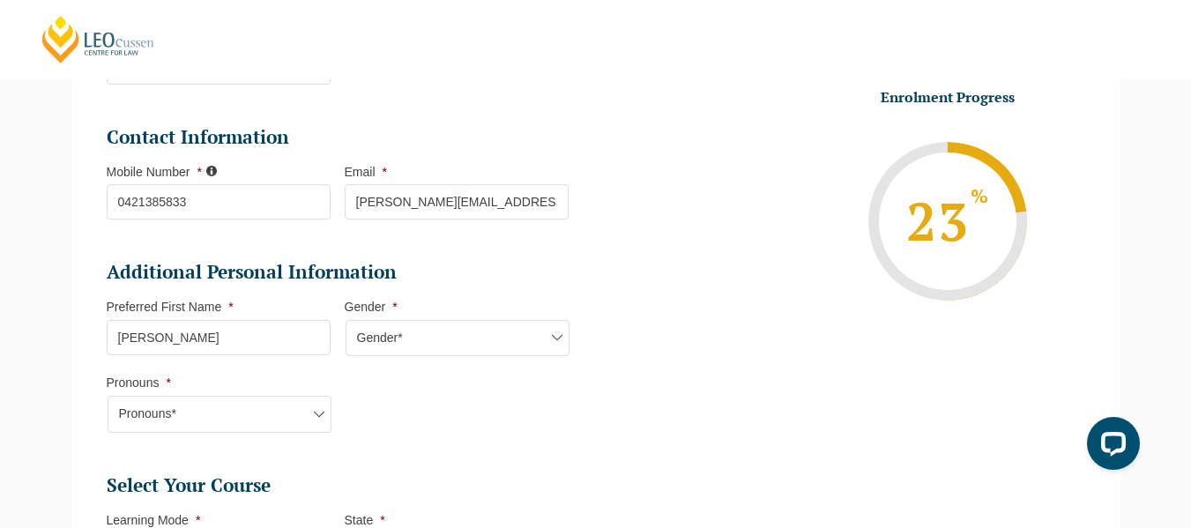
click at [418, 339] on select "Gender* Male Female Nonbinary Intersex Prefer not to disclose Other" at bounding box center [458, 338] width 224 height 37
select select "Female"
click at [346, 320] on select "Gender* Male Female Nonbinary Intersex Prefer not to disclose Other" at bounding box center [458, 338] width 224 height 37
click at [220, 410] on select "Pronouns* She/Her/Hers He/Him/His They/Them/Theirs Other Prefer not to disclose" at bounding box center [220, 414] width 224 height 37
select select "She/Her/Hers"
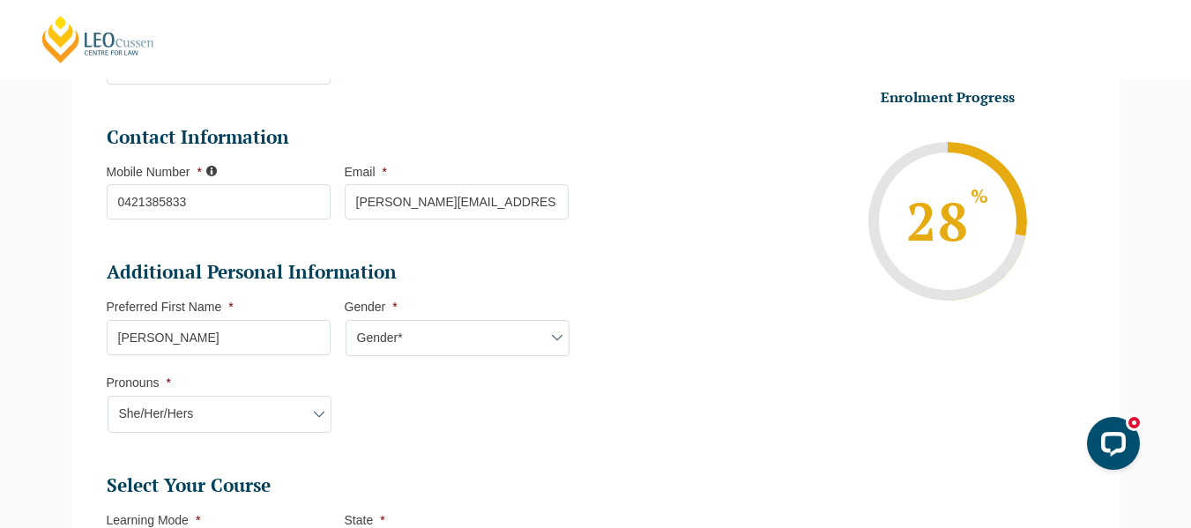
click at [108, 396] on select "Pronouns* She/Her/Hers He/Him/His They/Them/Theirs Other Prefer not to disclose" at bounding box center [220, 414] width 224 height 37
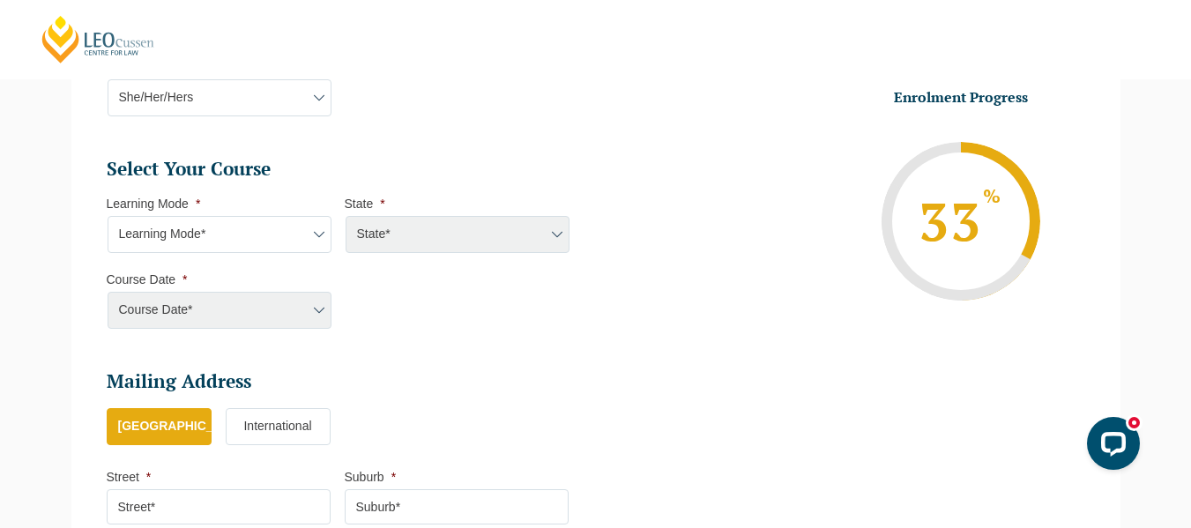
scroll to position [736, 0]
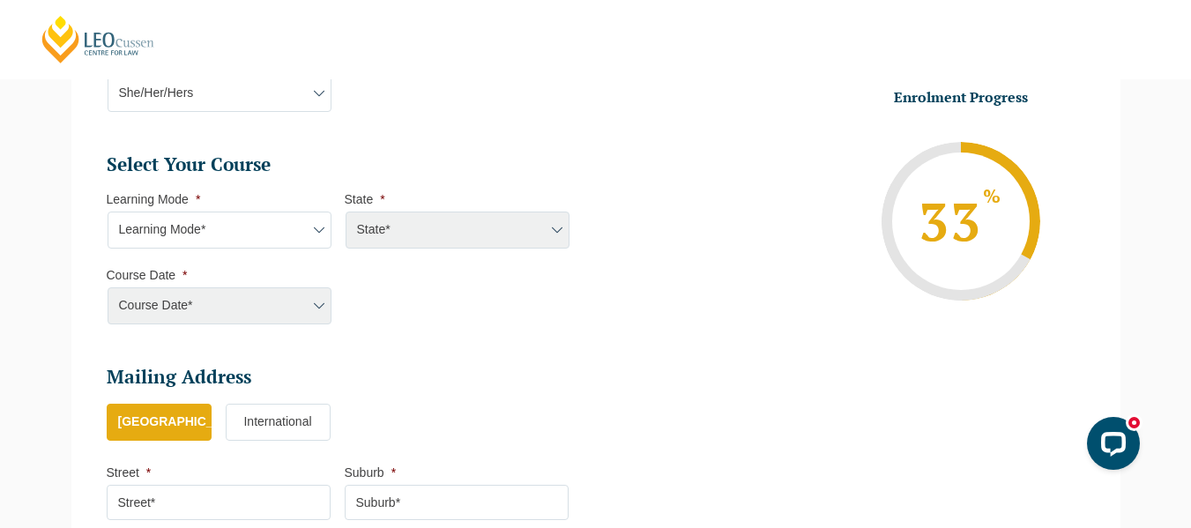
click at [293, 228] on select "Learning Mode* Online Full Time Learning Online Part Time Learning Blended Full…" at bounding box center [220, 230] width 224 height 37
select select "Online Full Time Learning"
click at [108, 212] on select "Learning Mode* Online Full Time Learning Online Part Time Learning Blended Full…" at bounding box center [220, 230] width 224 height 37
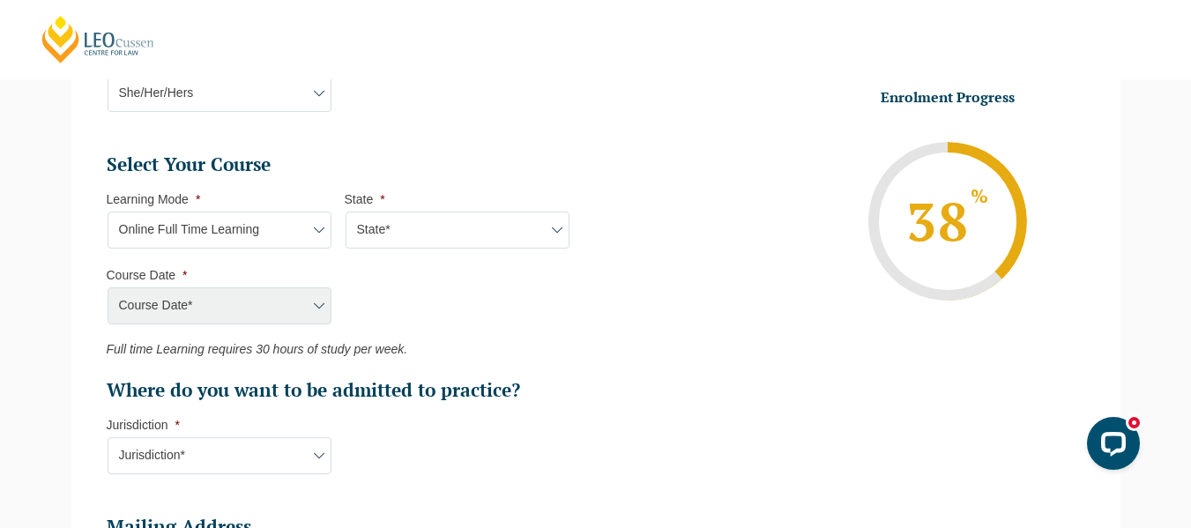
click at [389, 231] on select "State* National (ACT/NSW, VIC, QLD, SA, WA)" at bounding box center [458, 230] width 224 height 37
select select "National (ACT/NSW, VIC, QLD, SA, WA)"
click at [346, 212] on select "State* National (ACT/NSW, VIC, QLD, SA, WA)" at bounding box center [458, 230] width 224 height 37
click at [378, 234] on select "State* National (ACT/NSW, VIC, QLD, SA, WA)" at bounding box center [458, 230] width 224 height 37
click at [346, 212] on select "State* National (ACT/NSW, VIC, QLD, SA, WA)" at bounding box center [458, 230] width 224 height 37
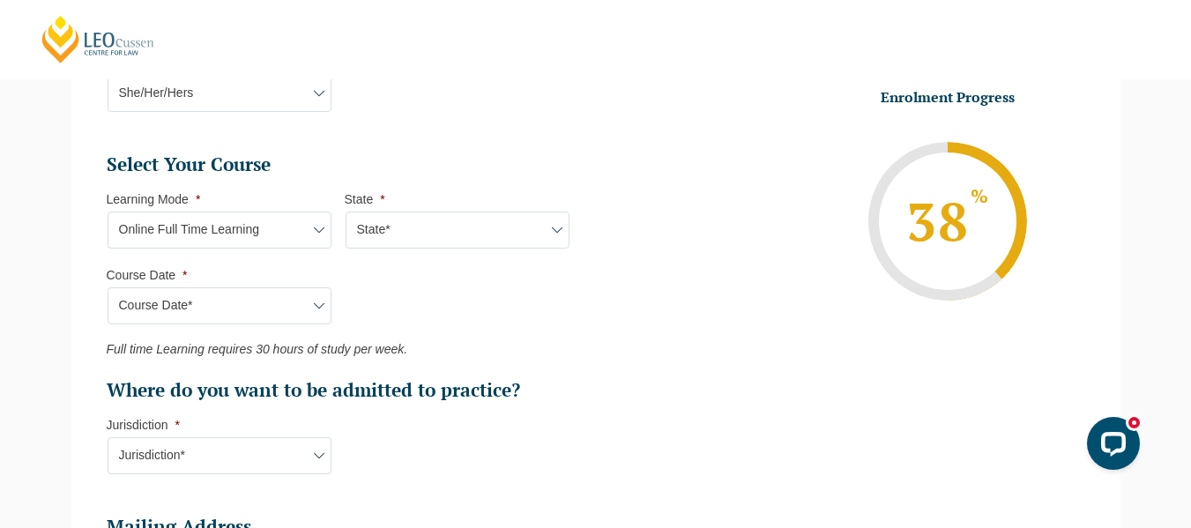
click at [366, 240] on select "State* National (ACT/NSW, VIC, QLD, SA, WA)" at bounding box center [458, 230] width 224 height 37
click at [346, 212] on select "State* National (ACT/NSW, VIC, QLD, SA, WA)" at bounding box center [458, 230] width 224 height 37
click at [312, 296] on div "Course Date* September 2025 (22-Sep-2025 to 20-Feb-2026) December 2025 (08-Dec-…" at bounding box center [219, 305] width 224 height 37
click at [297, 318] on div "Course Date* September 2025 (22-Sep-2025 to 20-Feb-2026) December 2025 (08-Dec-…" at bounding box center [219, 305] width 224 height 37
click at [323, 310] on div "Course Date* September 2025 (22-Sep-2025 to 20-Feb-2026) December 2025 (08-Dec-…" at bounding box center [219, 305] width 224 height 37
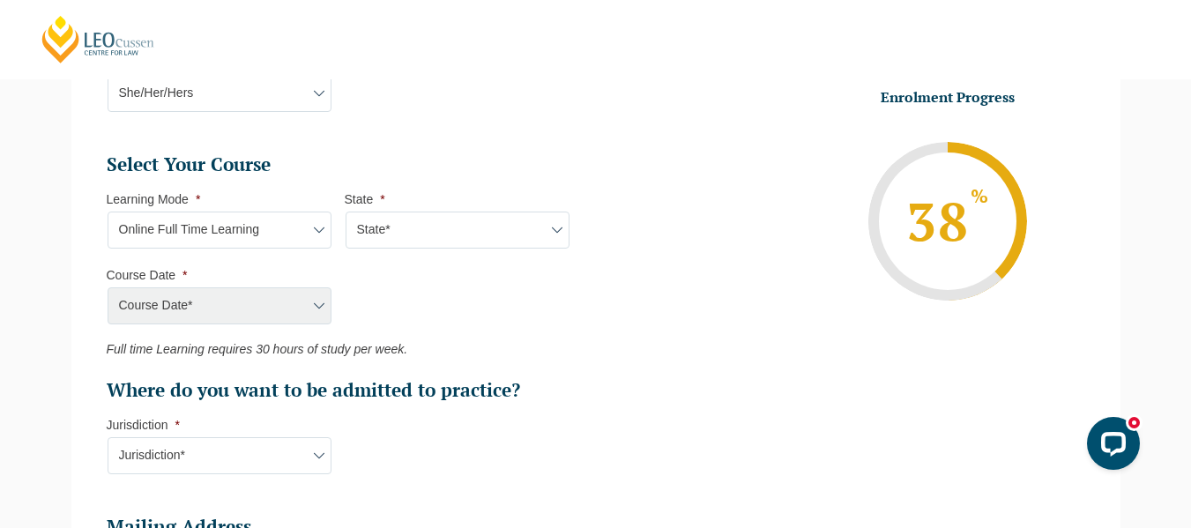
click at [381, 237] on select "State* National (ACT/NSW, VIC, QLD, SA, WA)" at bounding box center [458, 230] width 224 height 37
select select "National (ACT/NSW, VIC, QLD, SA, WA)"
click at [346, 212] on select "State* National (ACT/NSW, VIC, QLD, SA, WA)" at bounding box center [458, 230] width 224 height 37
click at [322, 301] on select "Course Date* September 2025 (22-Sep-2025 to 20-Feb-2026) December 2025 (08-Dec-…" at bounding box center [220, 305] width 224 height 37
select select "January 2026 (27-Jan-2026 to 12-Jun-2026)"
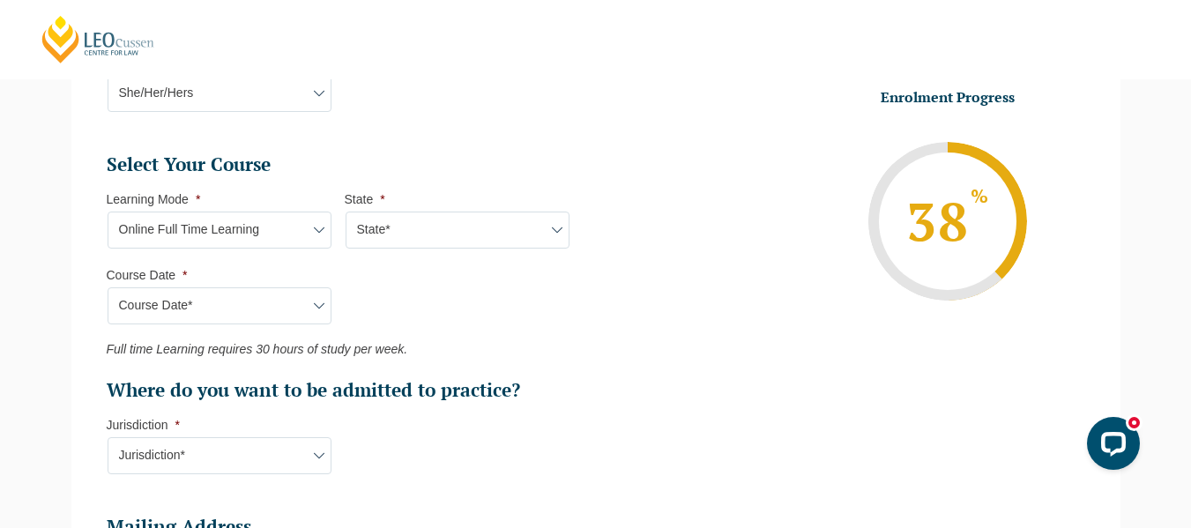
click at [108, 287] on select "Course Date* September 2025 (22-Sep-2025 to 20-Feb-2026) December 2025 (08-Dec-…" at bounding box center [220, 305] width 224 height 37
type input "Intake 01 January 2026 FT"
type input "Practical Legal Training (NAT)"
select select "NAT PLT (JAN) 2026 Full Time Online"
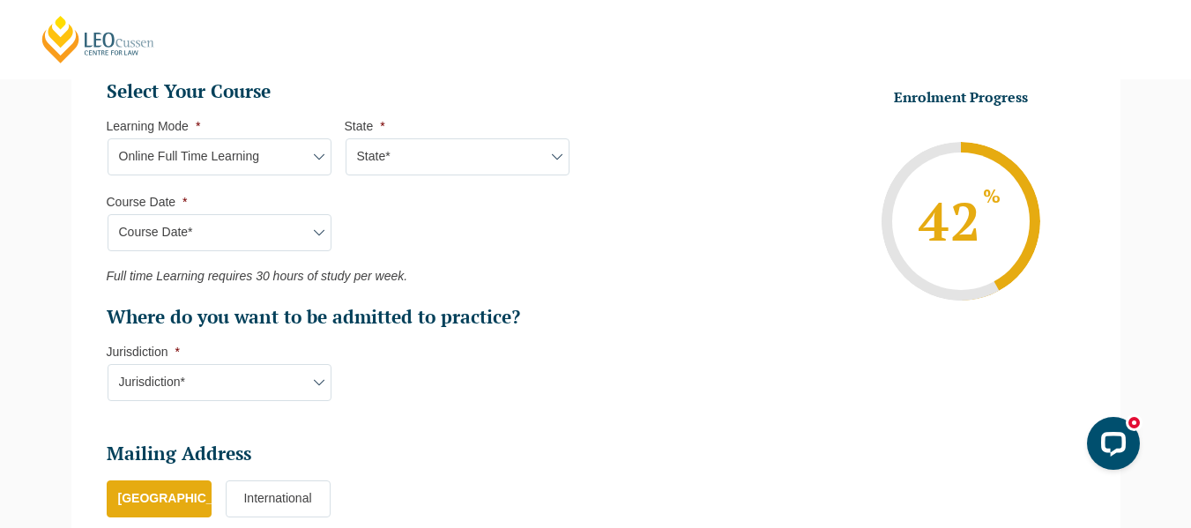
scroll to position [808, 0]
click at [197, 383] on select "Jurisdiction* VIC ACT/NSW SA WA QLD" at bounding box center [220, 383] width 224 height 37
select select "QLD"
click at [108, 365] on select "Jurisdiction* VIC ACT/NSW SA WA QLD" at bounding box center [220, 383] width 224 height 37
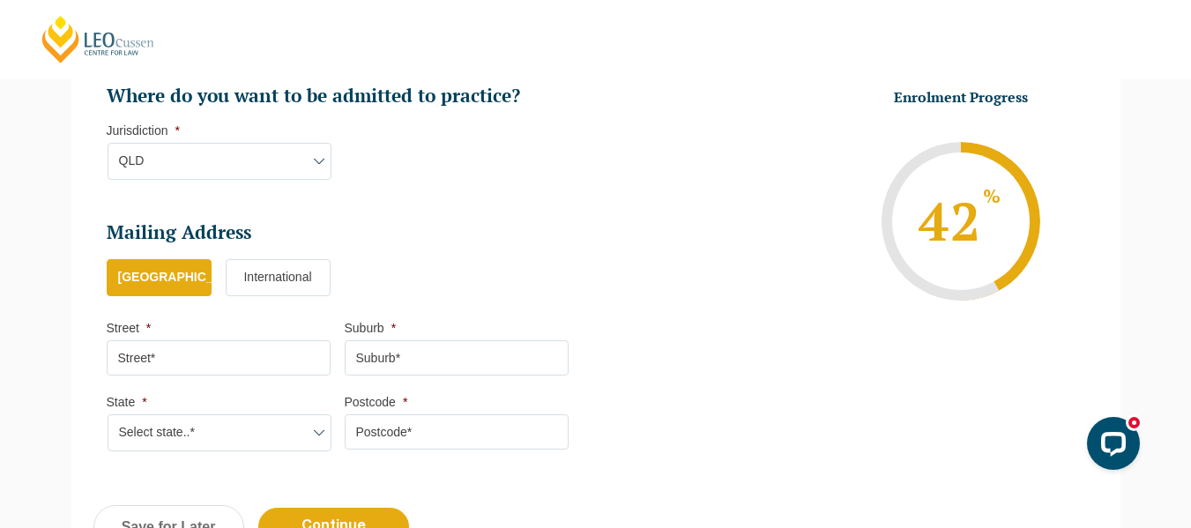
scroll to position [1105, 0]
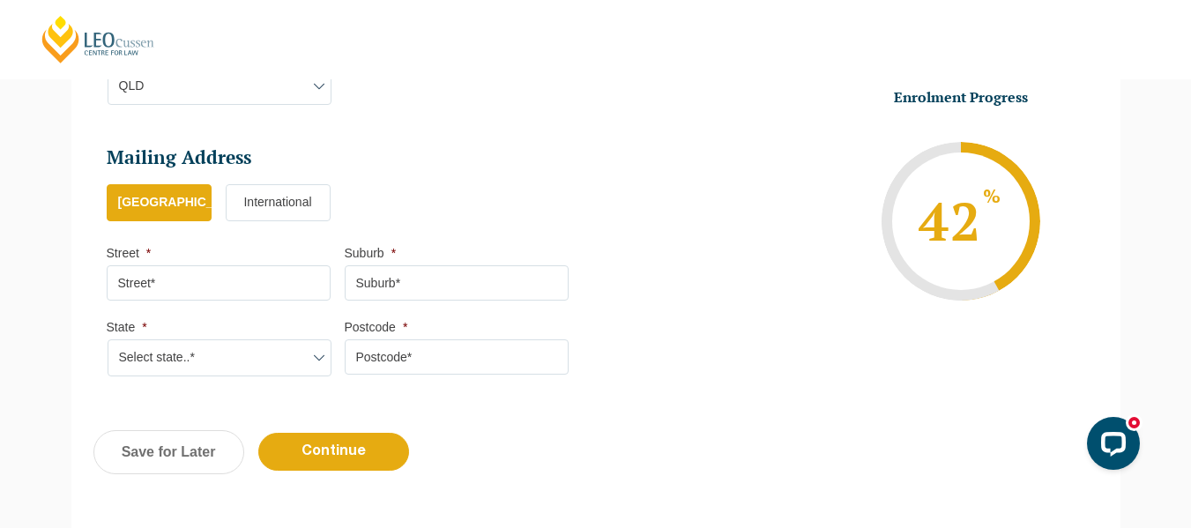
click at [140, 287] on input "Street *" at bounding box center [219, 282] width 224 height 35
type input "Wildey Street"
click at [378, 281] on input "Suburb *" at bounding box center [457, 282] width 224 height 35
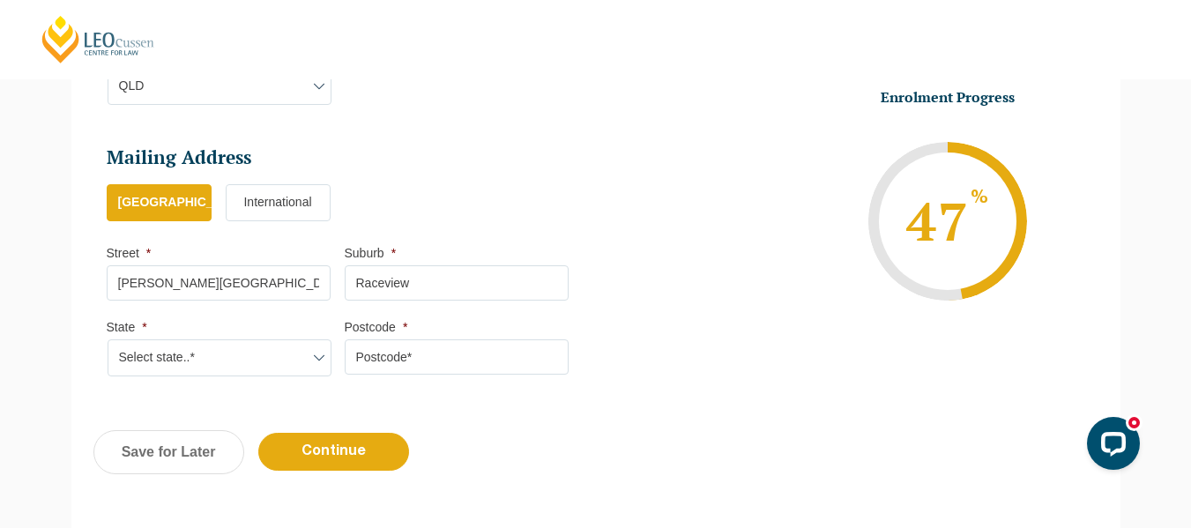
type input "Raceview"
click at [280, 353] on select "Select state..* VIC WA QLD SA NSW NT ACT TAS" at bounding box center [220, 357] width 224 height 37
select select "QLD"
click at [108, 339] on select "Select state..* VIC WA QLD SA NSW NT ACT TAS" at bounding box center [220, 357] width 224 height 37
click at [437, 354] on input "Postcode *" at bounding box center [457, 356] width 224 height 35
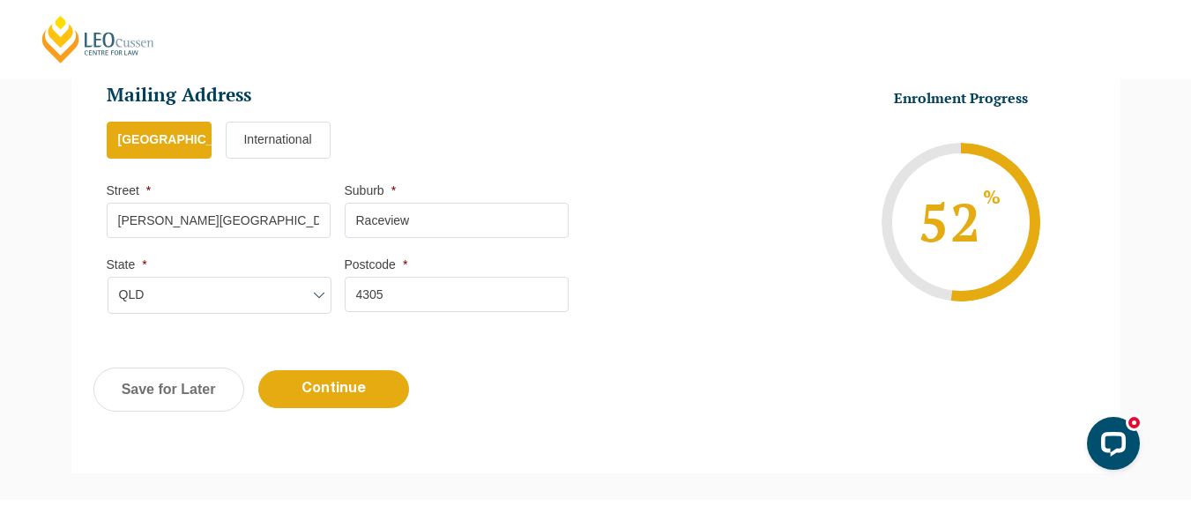
scroll to position [1169, 0]
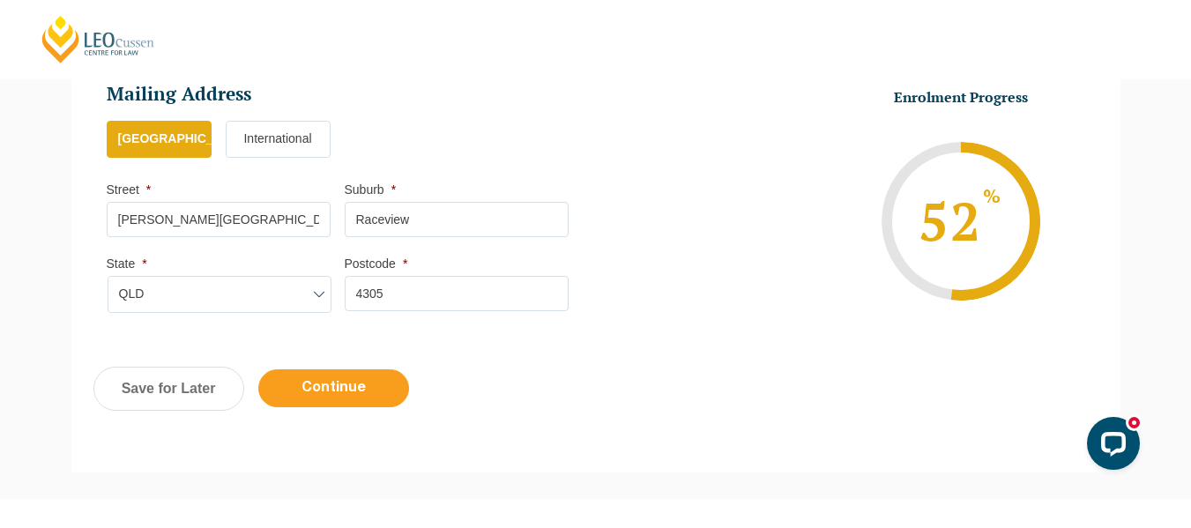
type input "4305"
click at [344, 389] on input "Continue" at bounding box center [333, 388] width 151 height 38
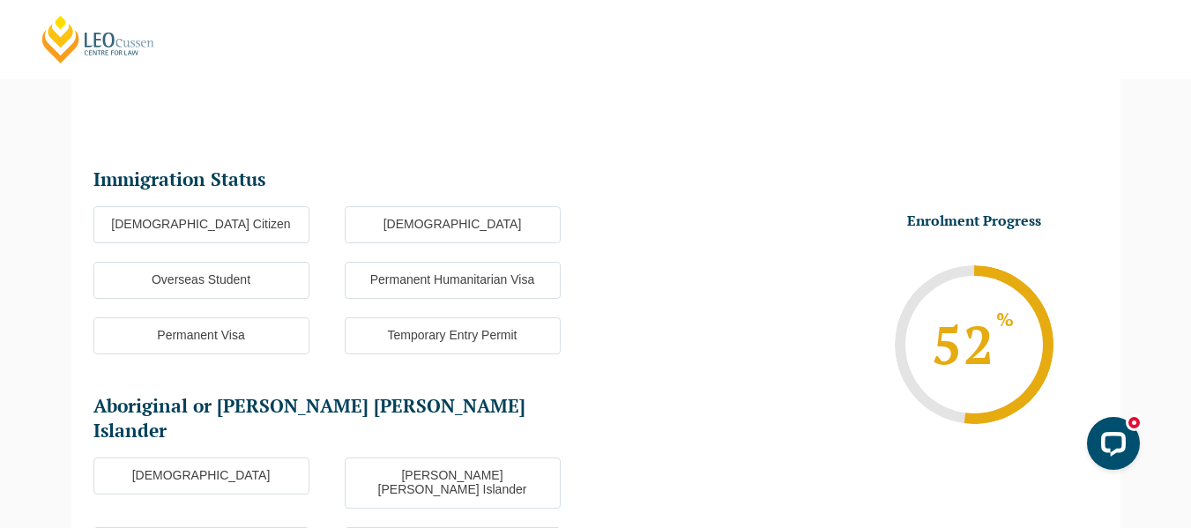
scroll to position [153, 0]
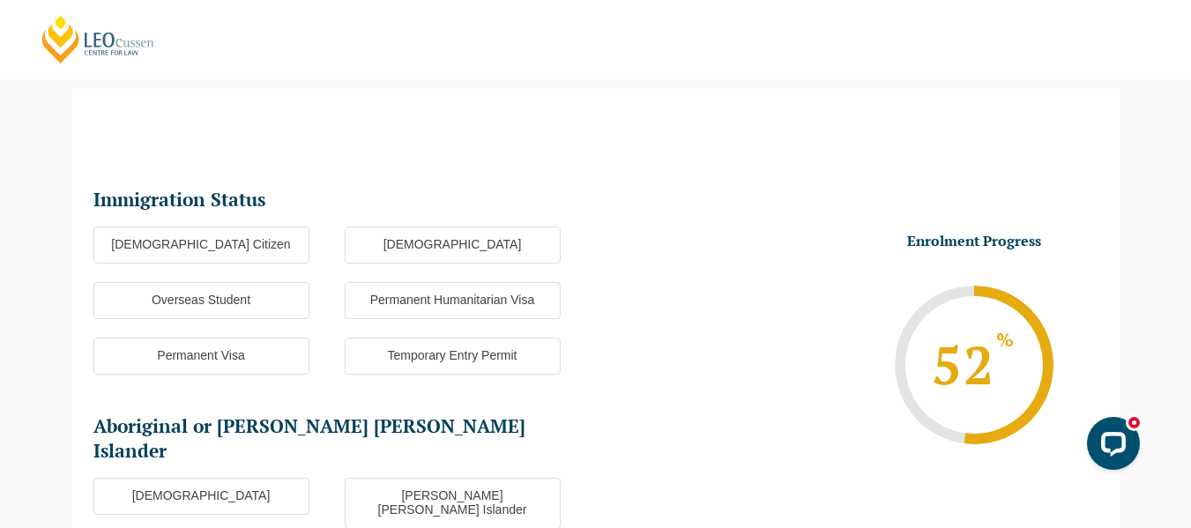
click at [272, 242] on label "Australian Citizen" at bounding box center [201, 245] width 216 height 37
click at [0, 0] on input "Australian Citizen" at bounding box center [0, 0] width 0 height 0
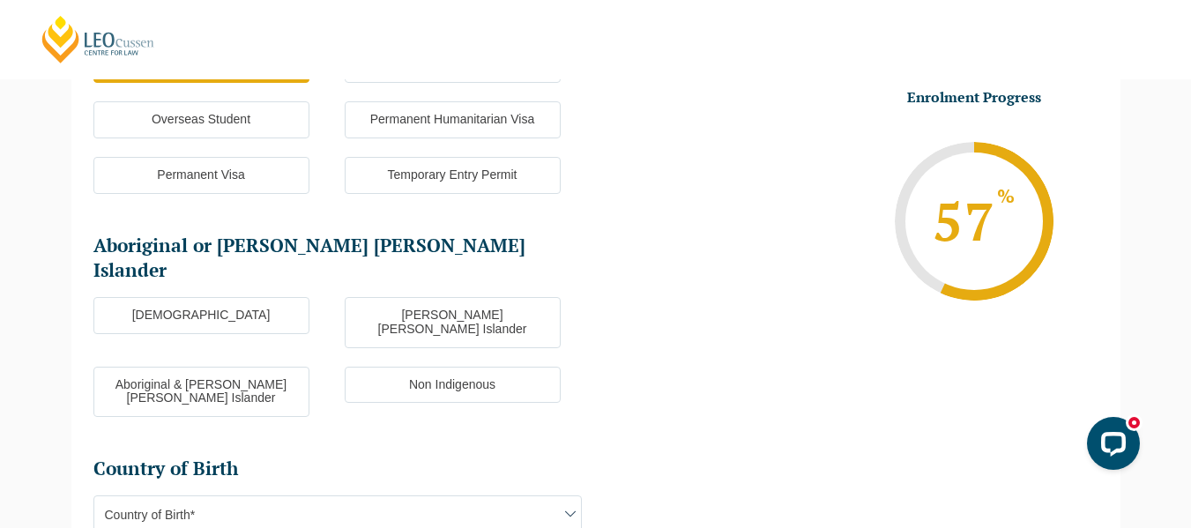
scroll to position [334, 0]
click at [377, 366] on label "Non Indigenous" at bounding box center [453, 384] width 216 height 37
click at [0, 0] on input "Non Indigenous" at bounding box center [0, 0] width 0 height 0
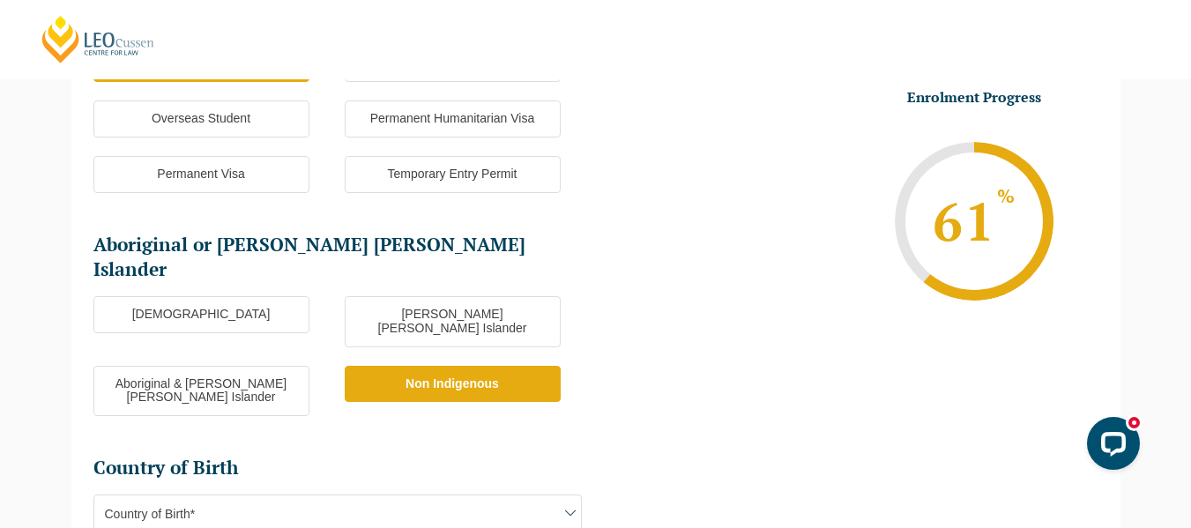
scroll to position [496, 0]
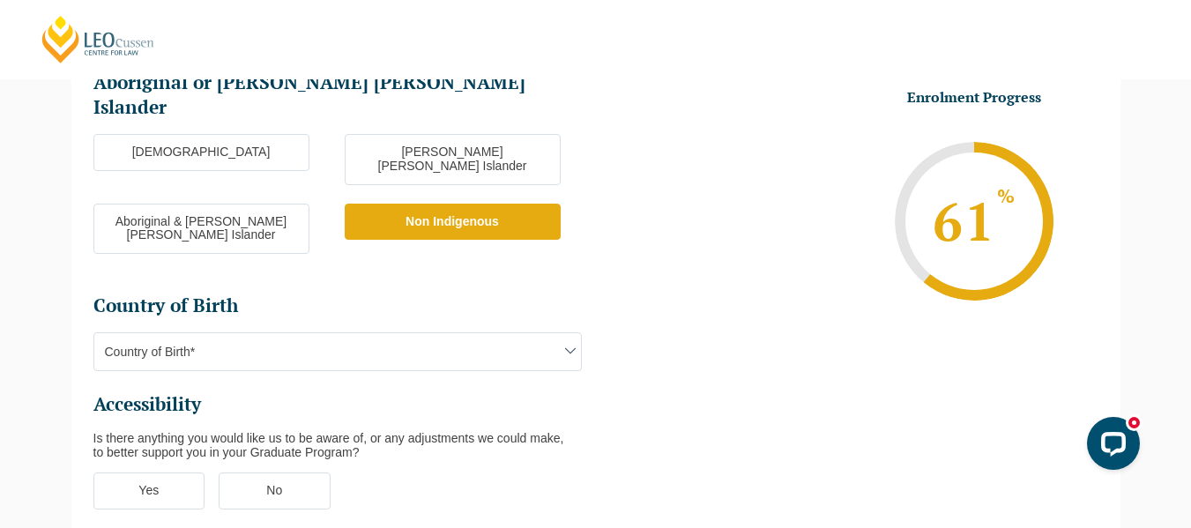
click at [299, 333] on span "Country of Birth*" at bounding box center [337, 351] width 487 height 37
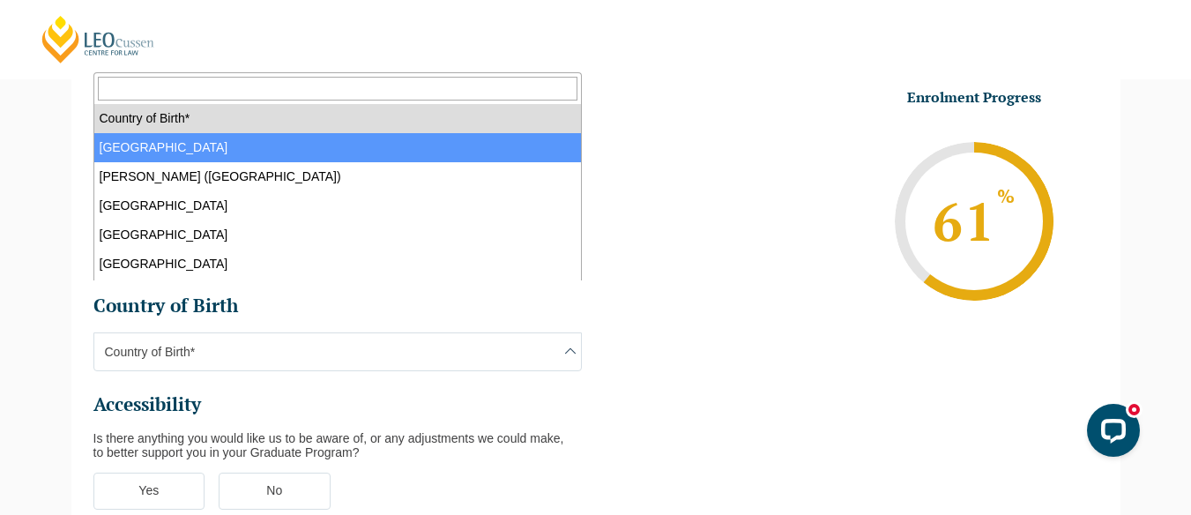
select select "Australia 1101"
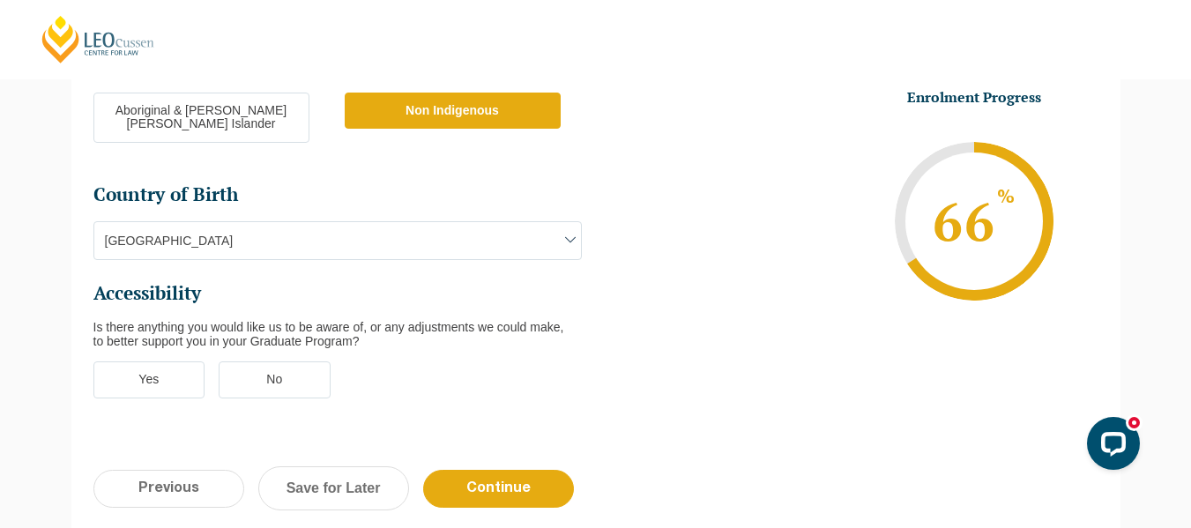
scroll to position [608, 0]
click at [292, 361] on label "No" at bounding box center [275, 379] width 112 height 37
click at [0, 0] on input "No" at bounding box center [0, 0] width 0 height 0
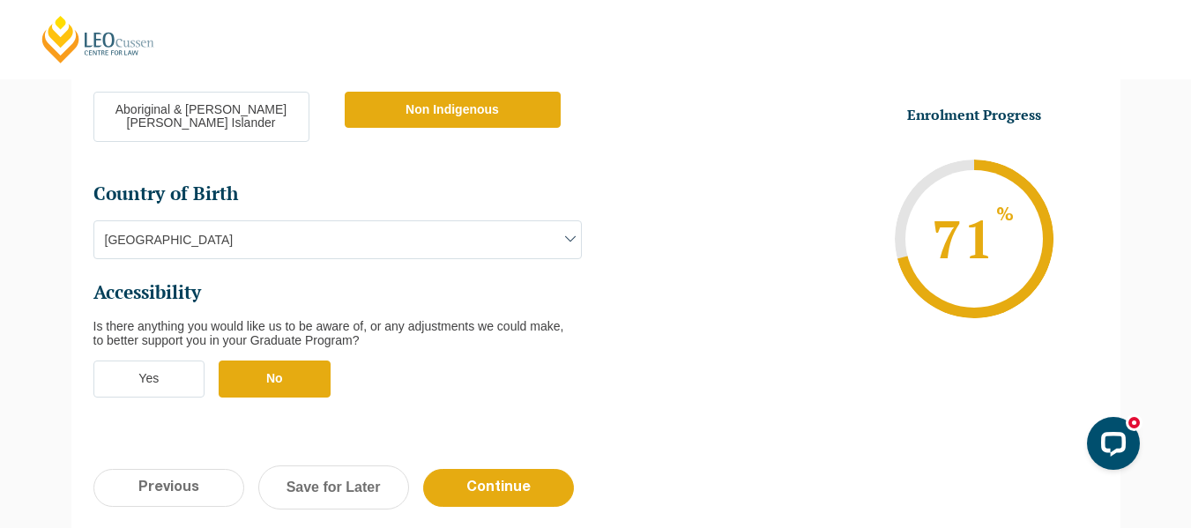
scroll to position [749, 0]
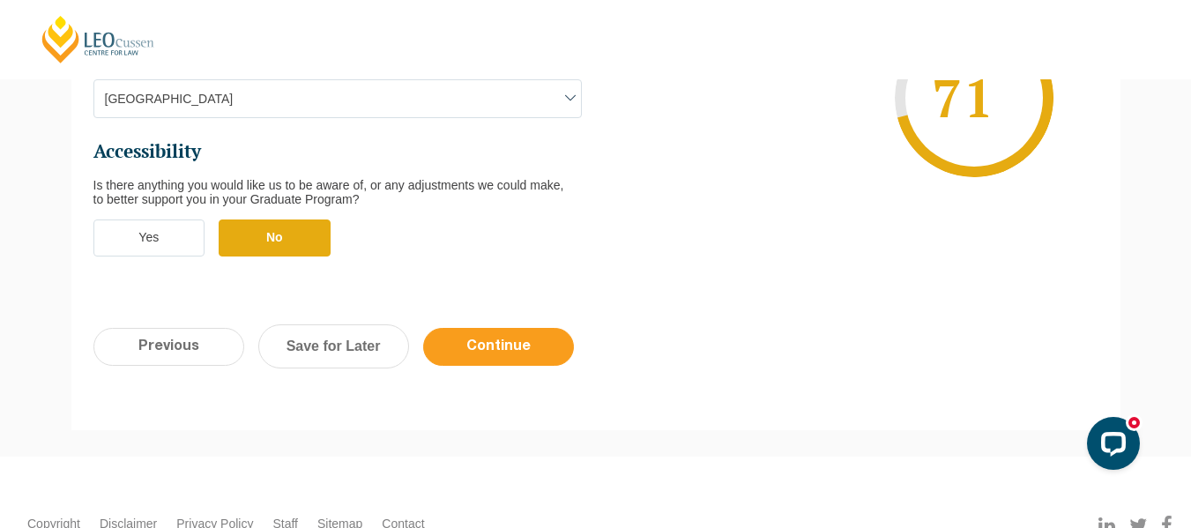
click at [491, 328] on input "Continue" at bounding box center [498, 347] width 151 height 38
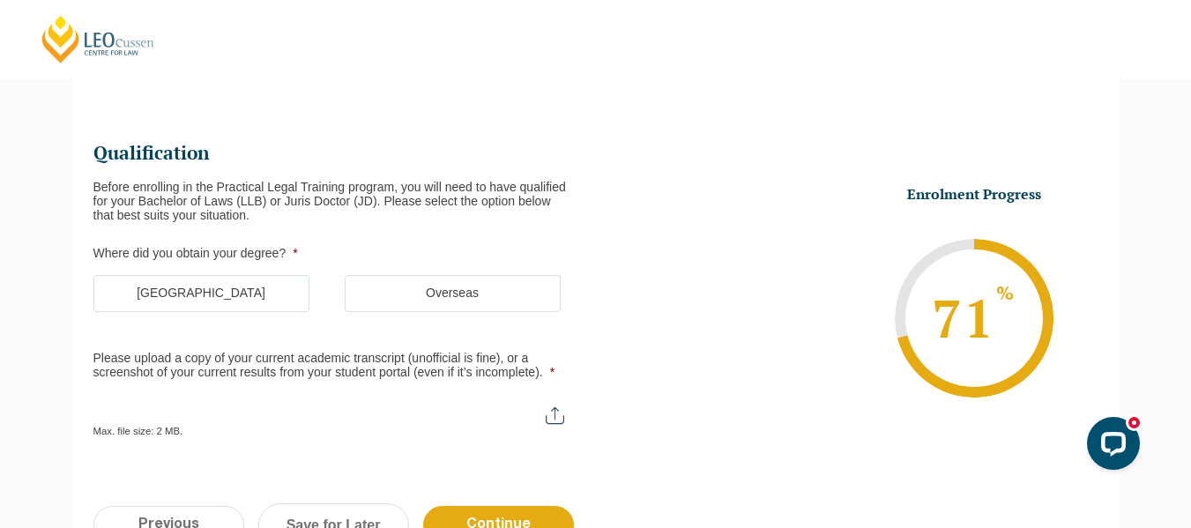
scroll to position [153, 0]
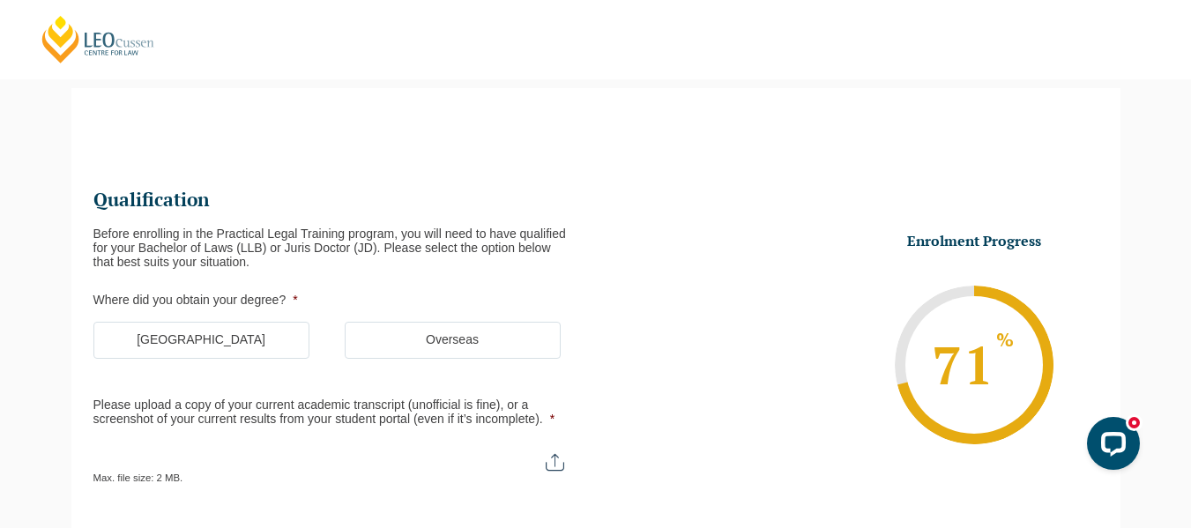
click at [207, 340] on label "Australia" at bounding box center [201, 340] width 216 height 37
click at [0, 0] on input "Australia" at bounding box center [0, 0] width 0 height 0
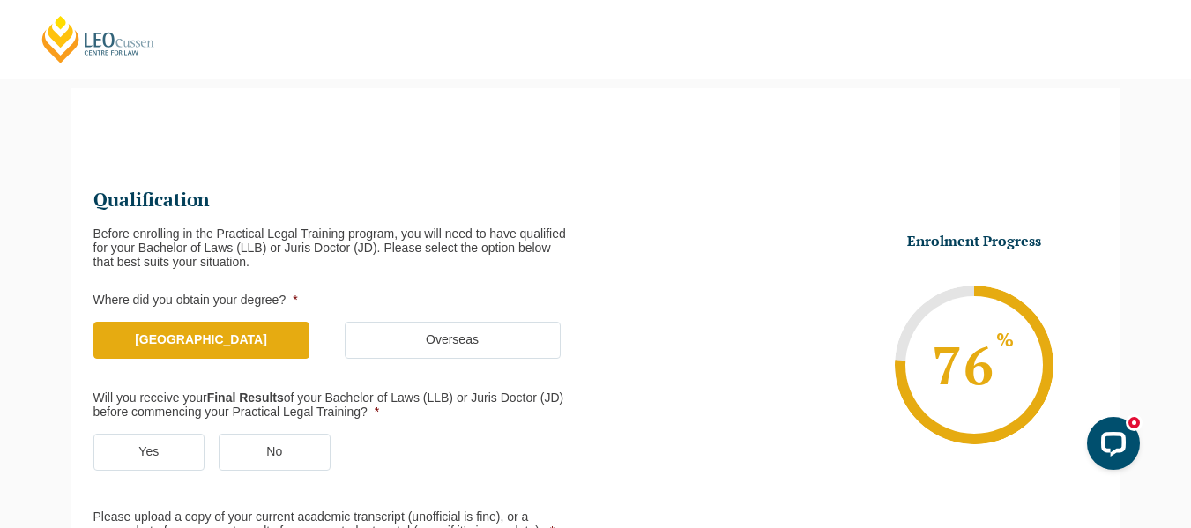
scroll to position [283, 0]
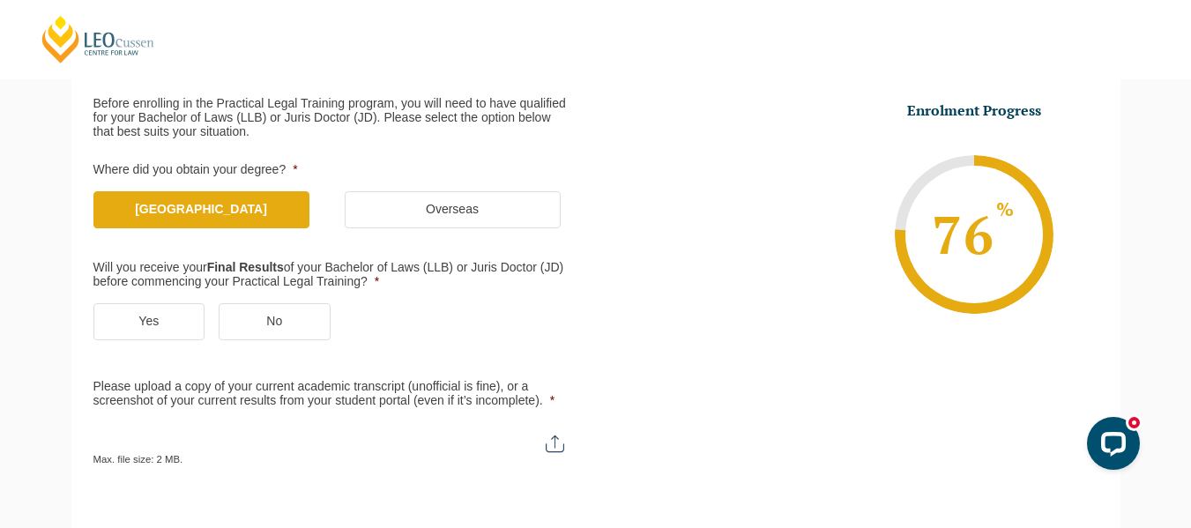
click at [152, 313] on label "Yes" at bounding box center [149, 321] width 112 height 37
click at [0, 0] on input "Yes" at bounding box center [0, 0] width 0 height 0
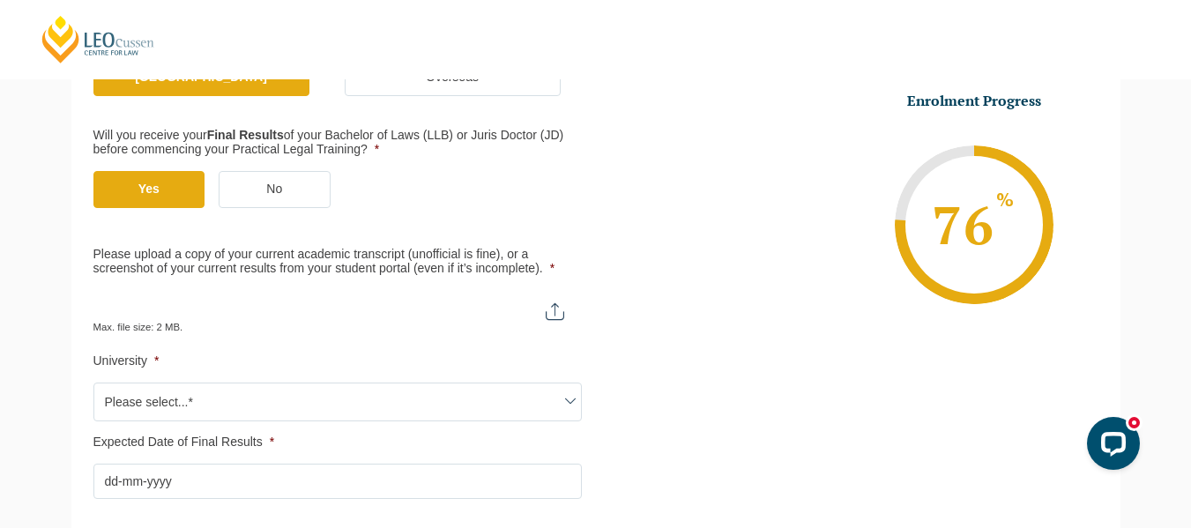
scroll to position [416, 0]
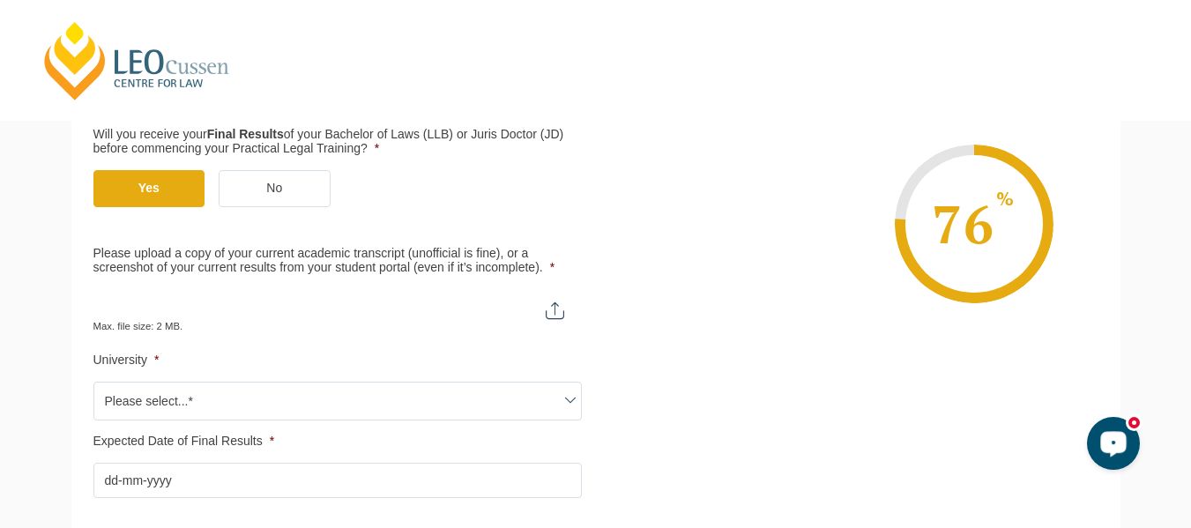
click at [1098, 437] on div "Open LiveChat chat widget" at bounding box center [1113, 443] width 30 height 30
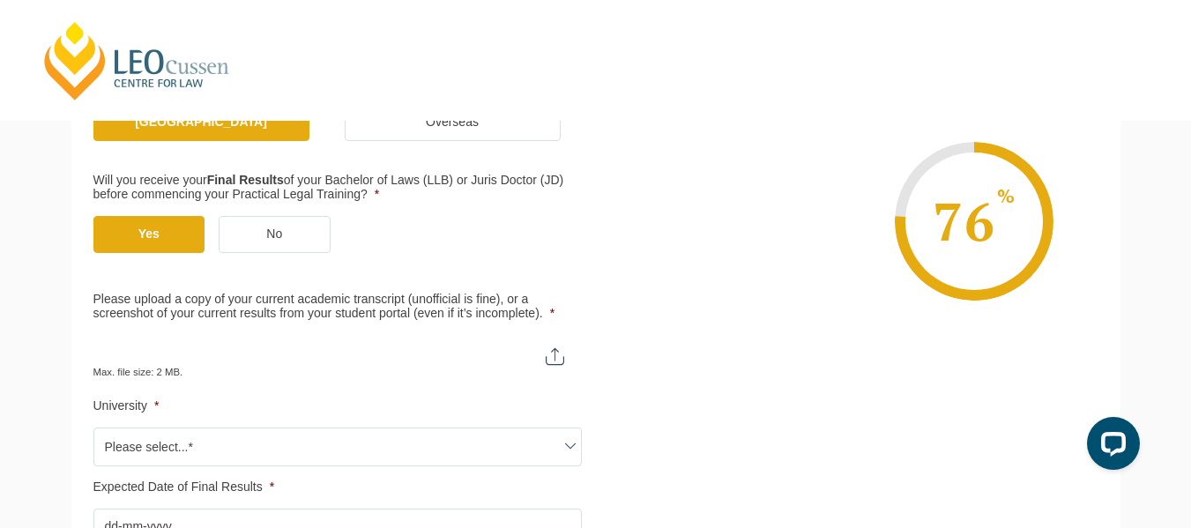
scroll to position [362, 0]
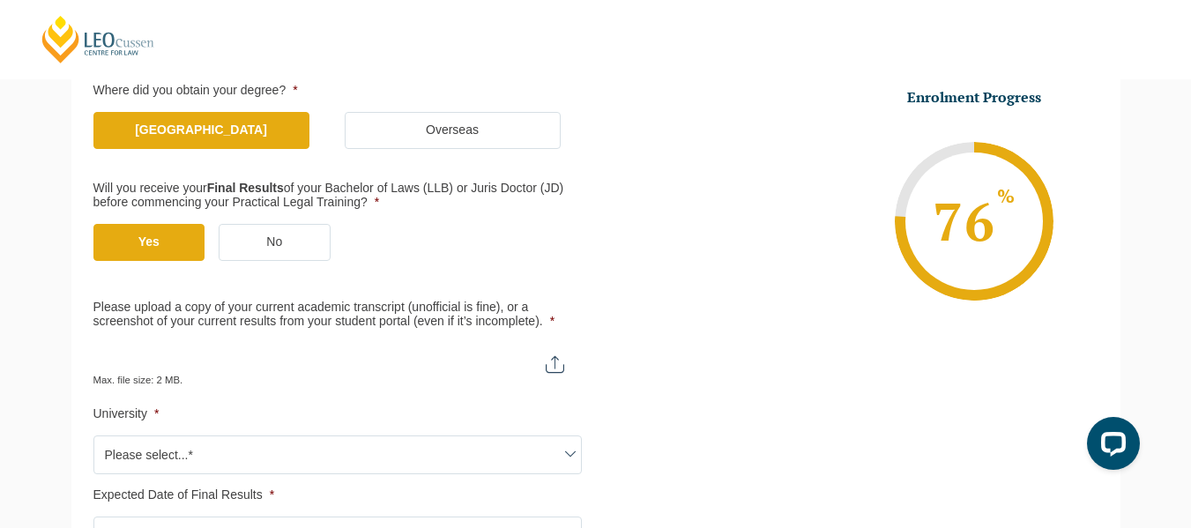
click at [557, 366] on input "Please upload a copy of your current academic transcript (unofficial is fine), …" at bounding box center [337, 358] width 488 height 30
type input "C:\fakepath\Academic Transcript 140825.pdf"
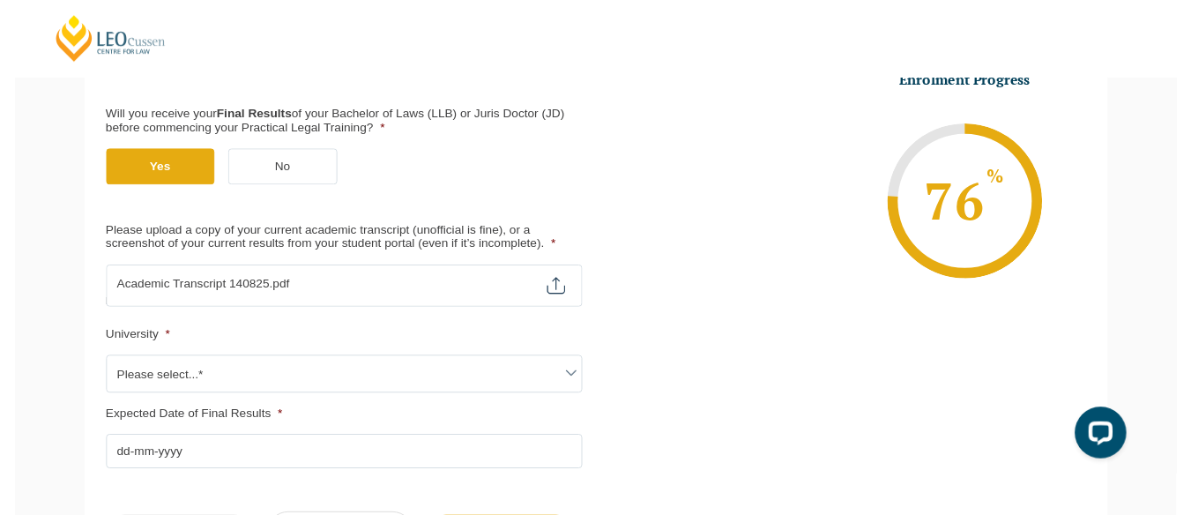
scroll to position [435, 0]
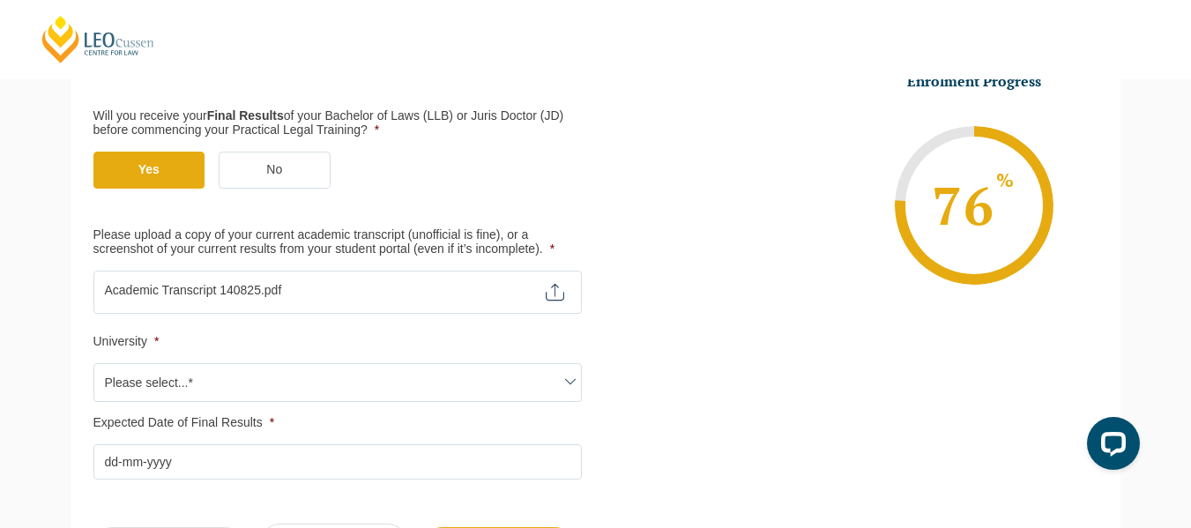
click at [388, 375] on span "Please select...*" at bounding box center [337, 382] width 487 height 37
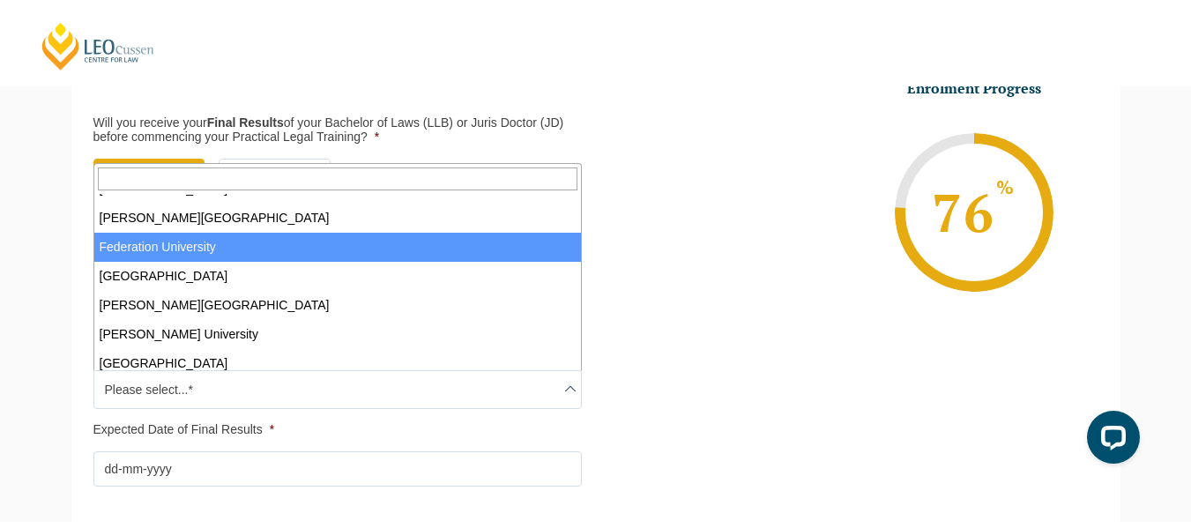
scroll to position [255, 0]
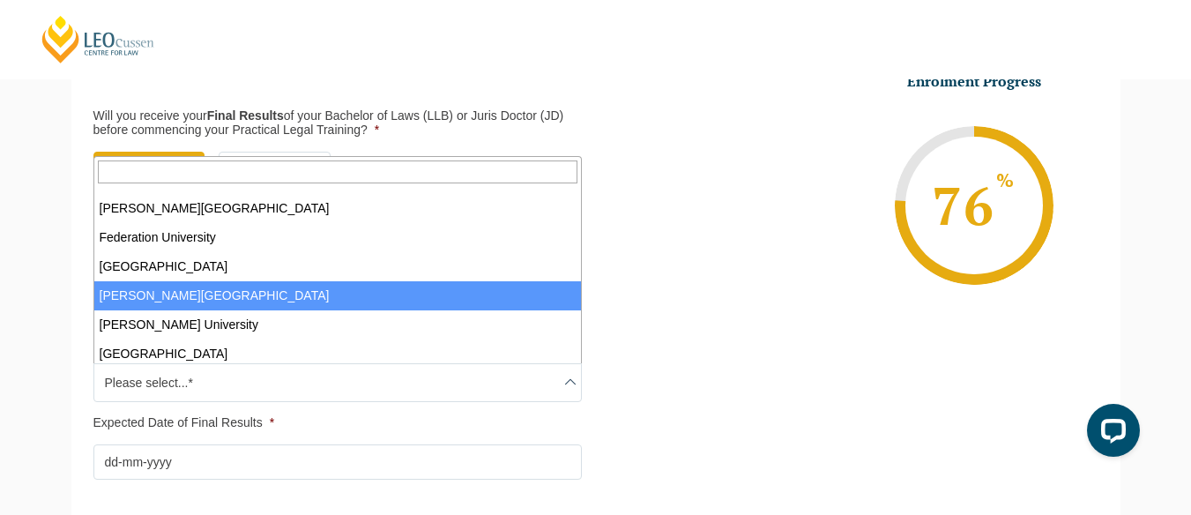
select select "Griffith University"
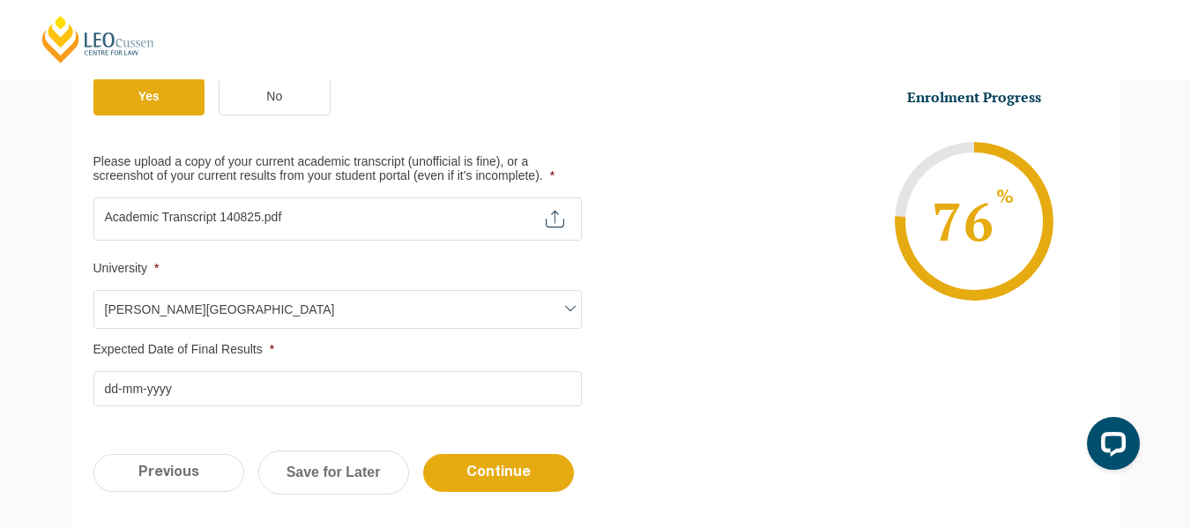
scroll to position [509, 0]
click at [122, 395] on input "Expected Date of Final Results *" at bounding box center [337, 387] width 488 height 35
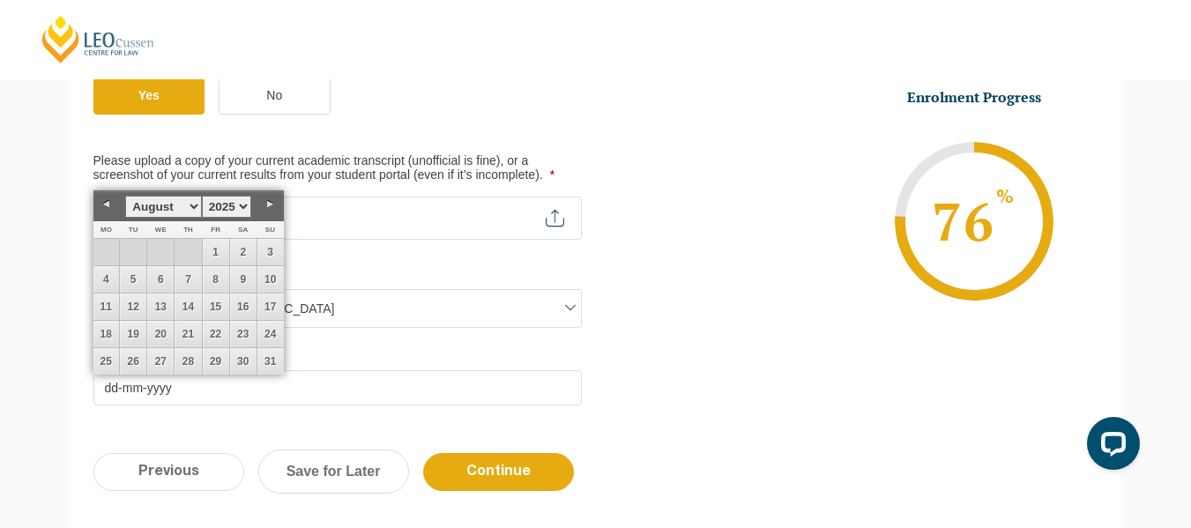
click at [268, 210] on link "Next" at bounding box center [270, 204] width 26 height 26
click at [165, 276] on link "5" at bounding box center [160, 279] width 26 height 26
type input "05-11-2025"
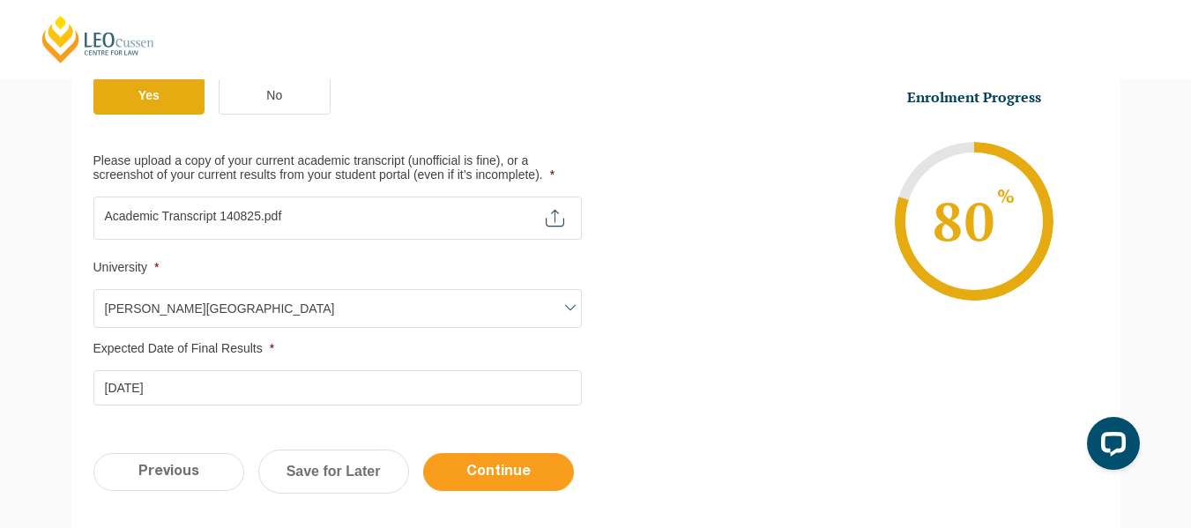
click at [488, 471] on input "Continue" at bounding box center [498, 472] width 151 height 38
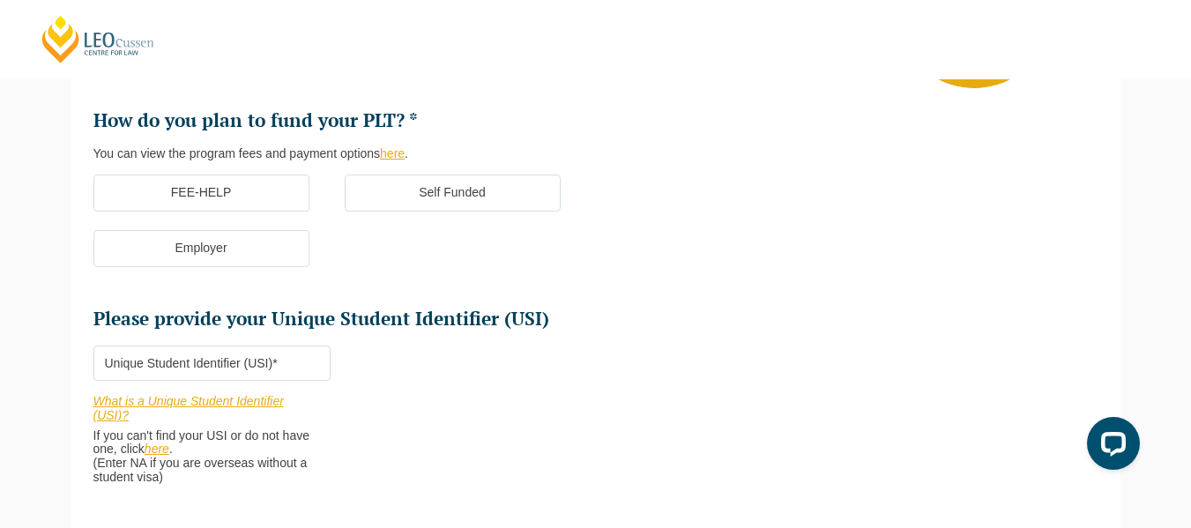
scroll to position [153, 0]
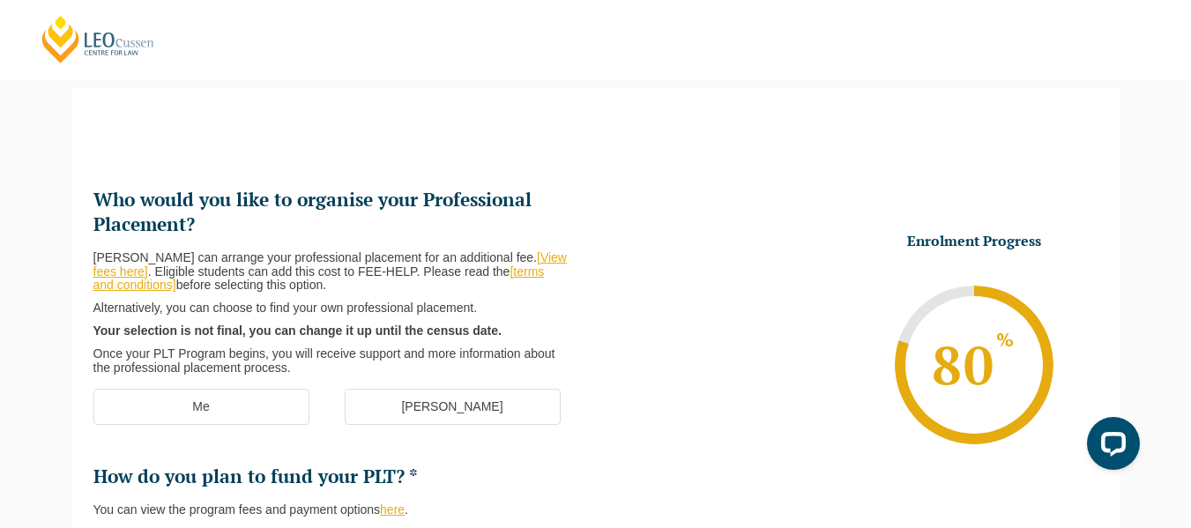
click at [409, 408] on label "[PERSON_NAME]" at bounding box center [453, 407] width 216 height 37
click at [0, 0] on input "[PERSON_NAME]" at bounding box center [0, 0] width 0 height 0
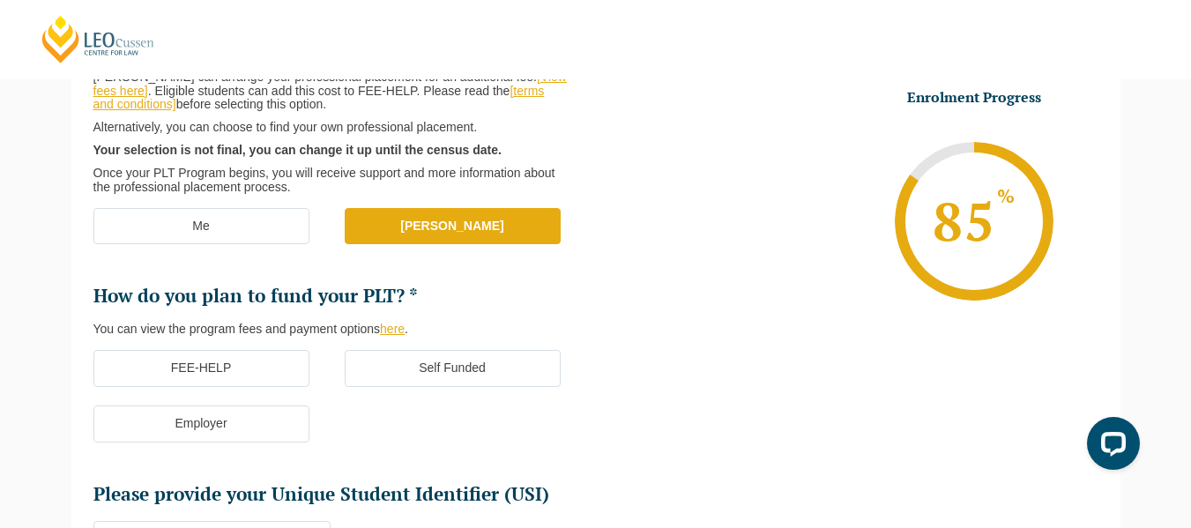
scroll to position [334, 0]
click at [233, 375] on label "FEE-HELP" at bounding box center [201, 367] width 216 height 37
click at [0, 0] on input "FEE-HELP" at bounding box center [0, 0] width 0 height 0
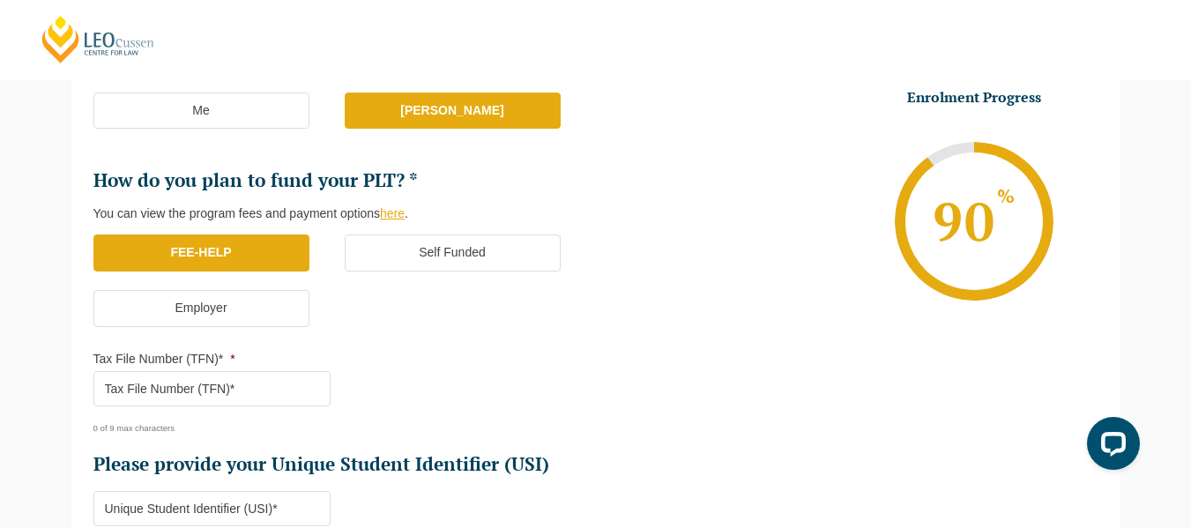
scroll to position [453, 0]
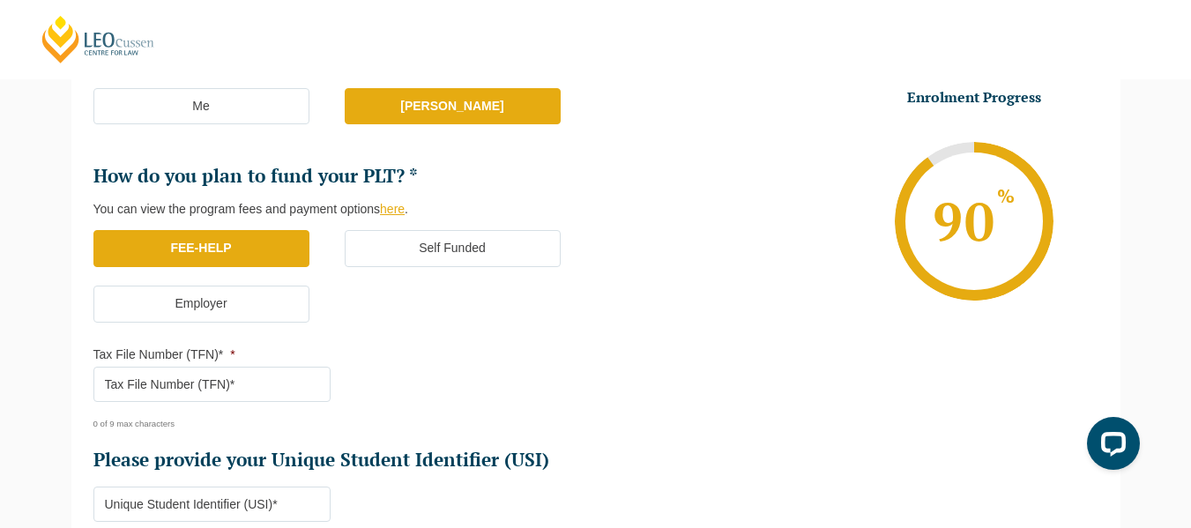
click at [283, 383] on input "Tax File Number (TFN)* *" at bounding box center [211, 384] width 237 height 35
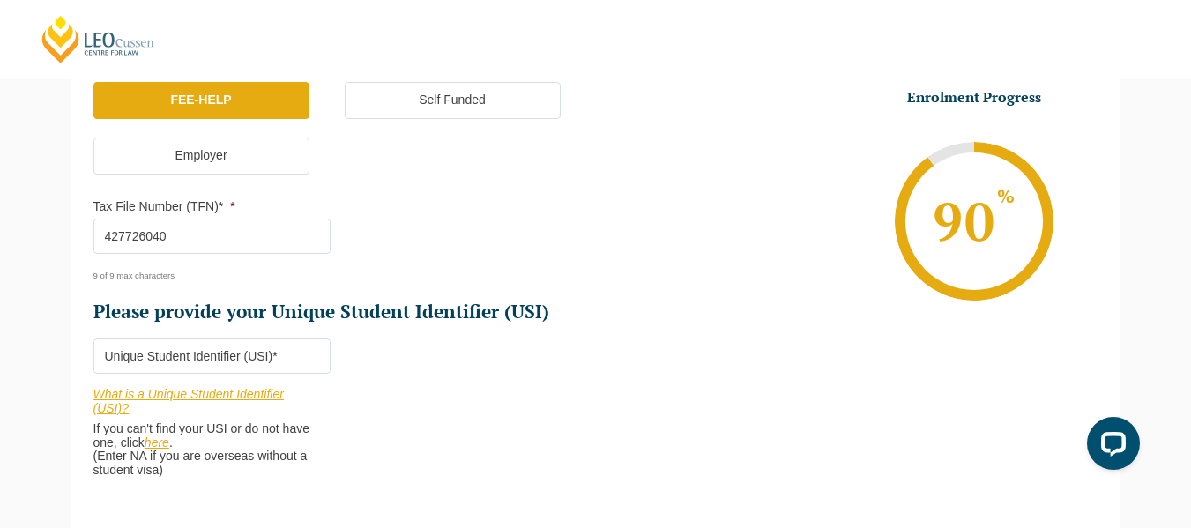
scroll to position [603, 0]
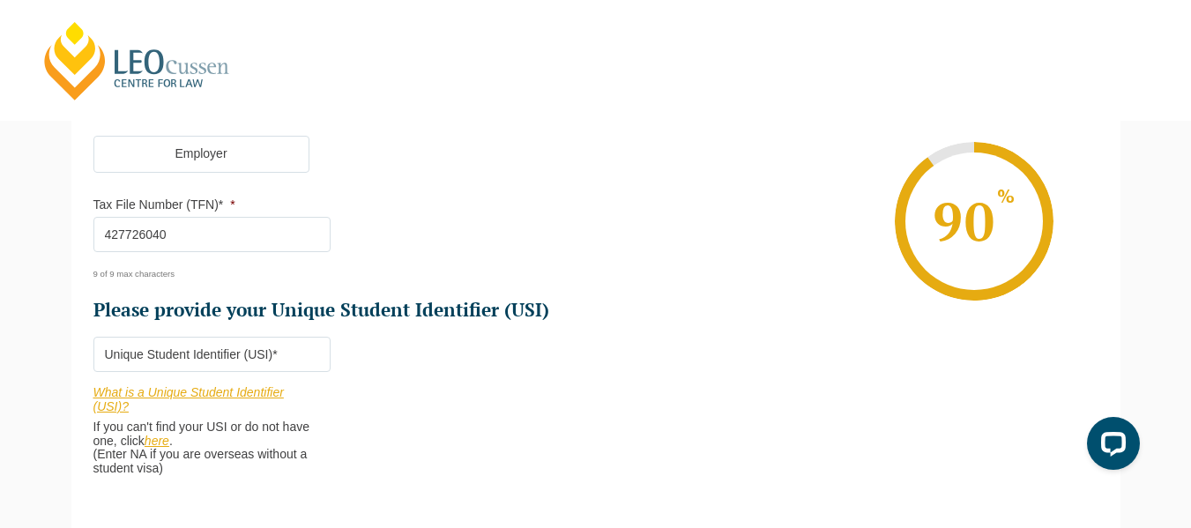
type input "427726040"
click at [165, 442] on link "here" at bounding box center [157, 441] width 25 height 14
click at [167, 350] on input "Please provide your Unique Student Identifier (USI) *" at bounding box center [211, 354] width 237 height 35
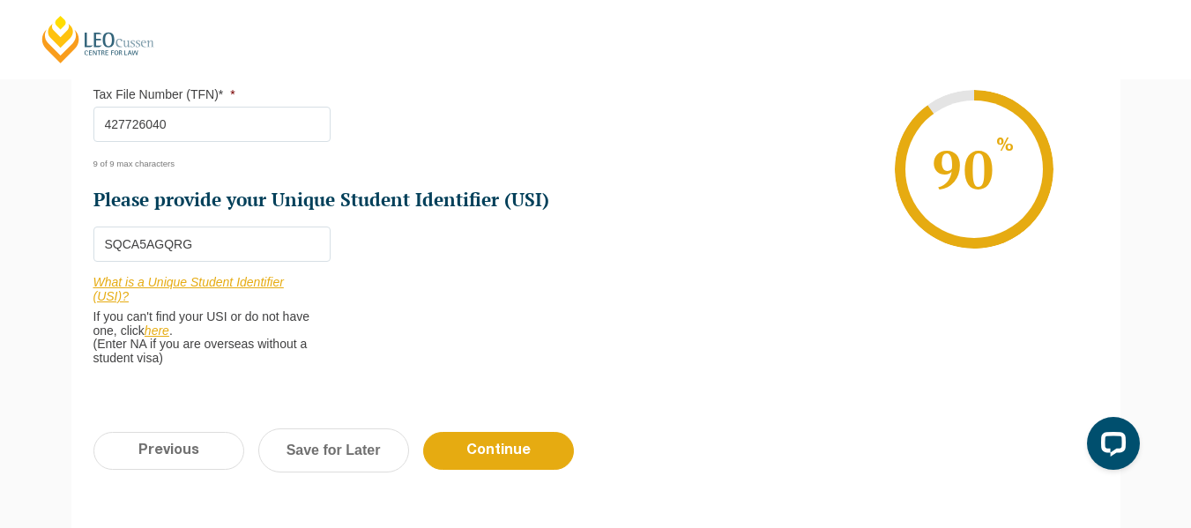
scroll to position [716, 0]
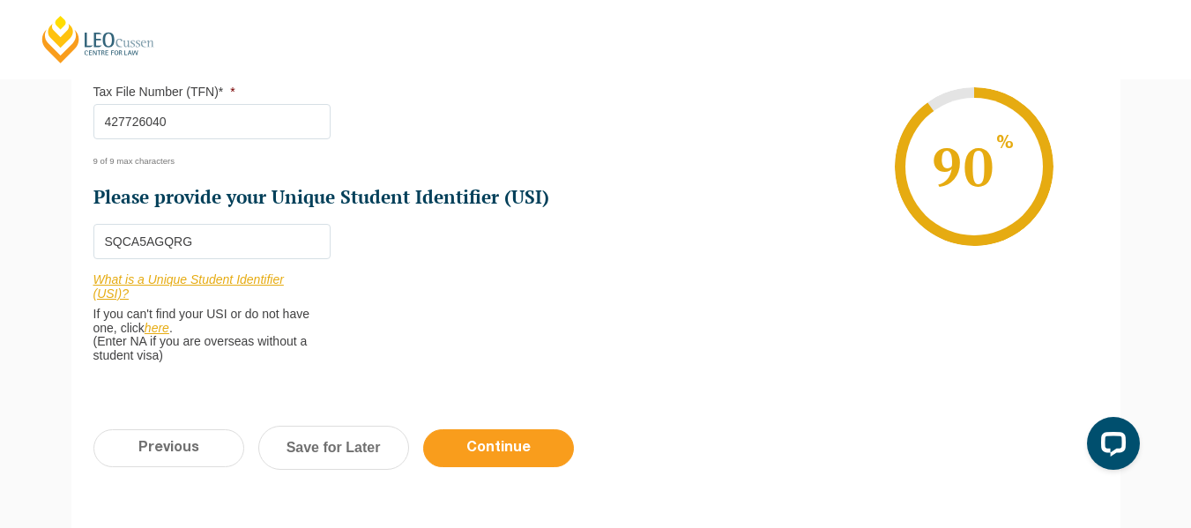
type input "SQCA5AGQRG"
click at [483, 440] on input "Continue" at bounding box center [498, 448] width 151 height 38
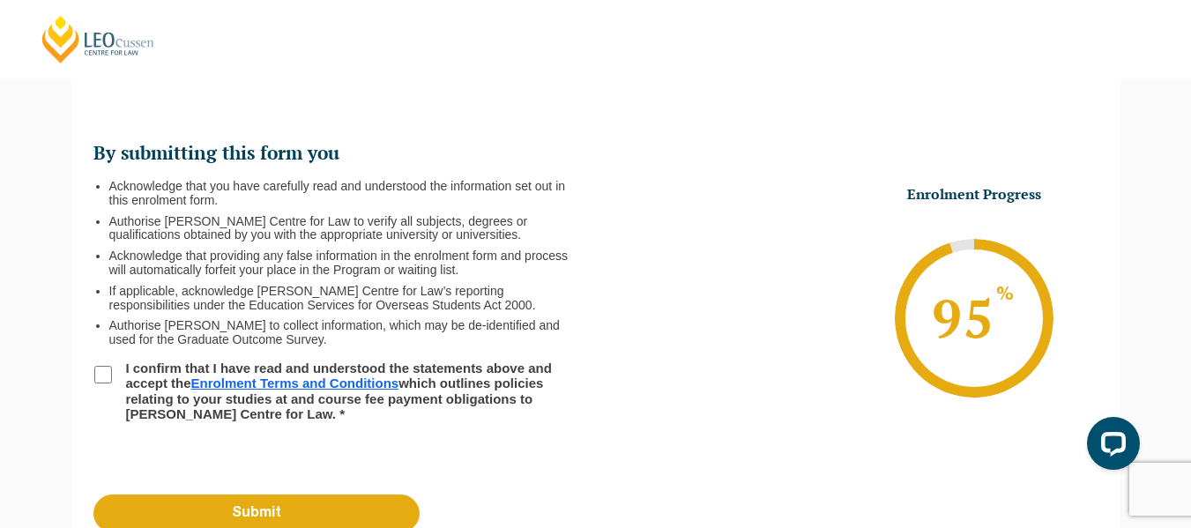
scroll to position [153, 0]
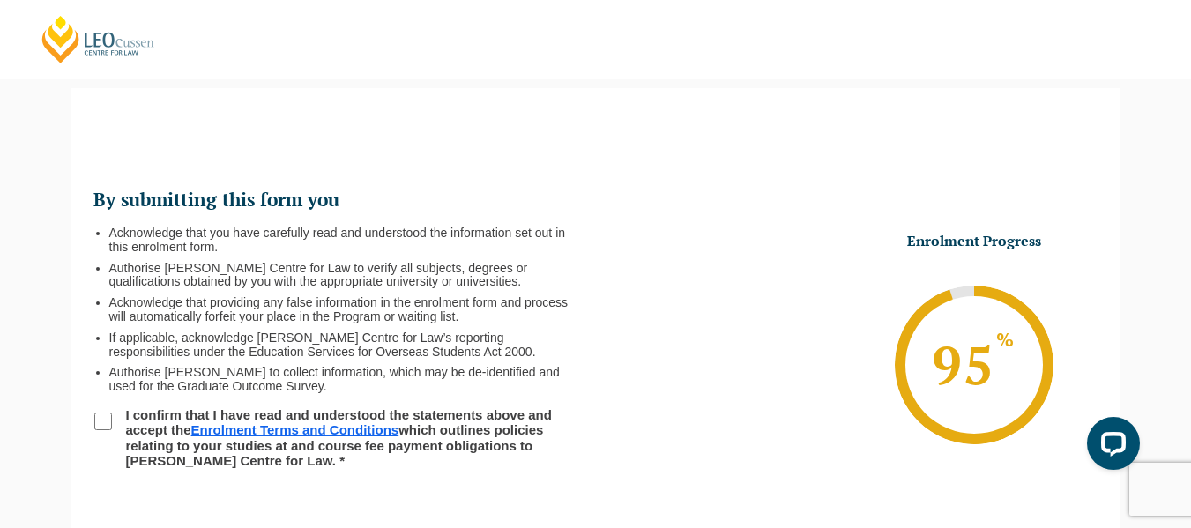
click at [104, 424] on input "I confirm that I have read and understood the statements above and accept the E…" at bounding box center [103, 422] width 18 height 18
checkbox input "true"
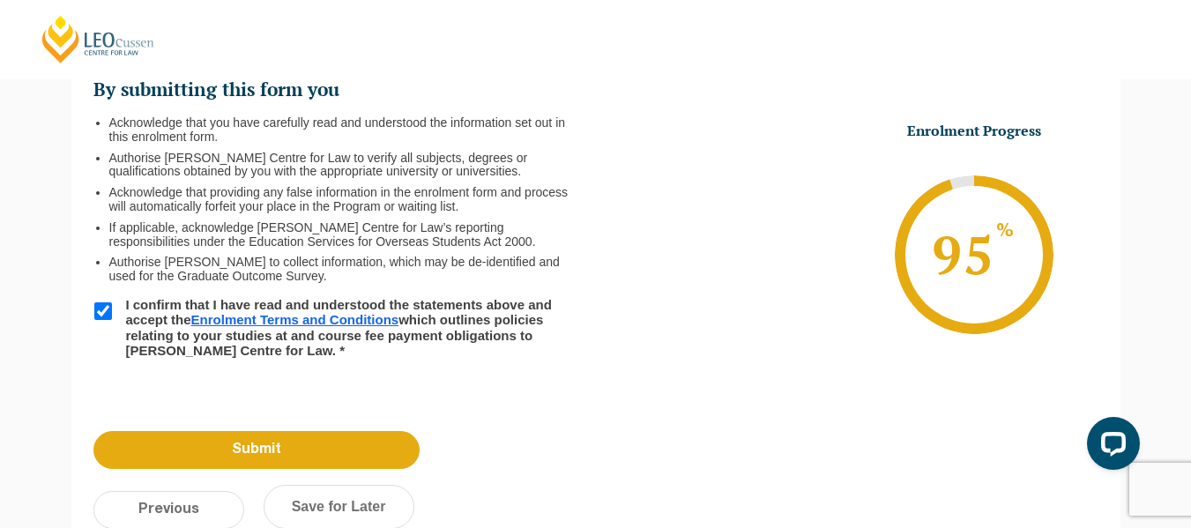
scroll to position [264, 0]
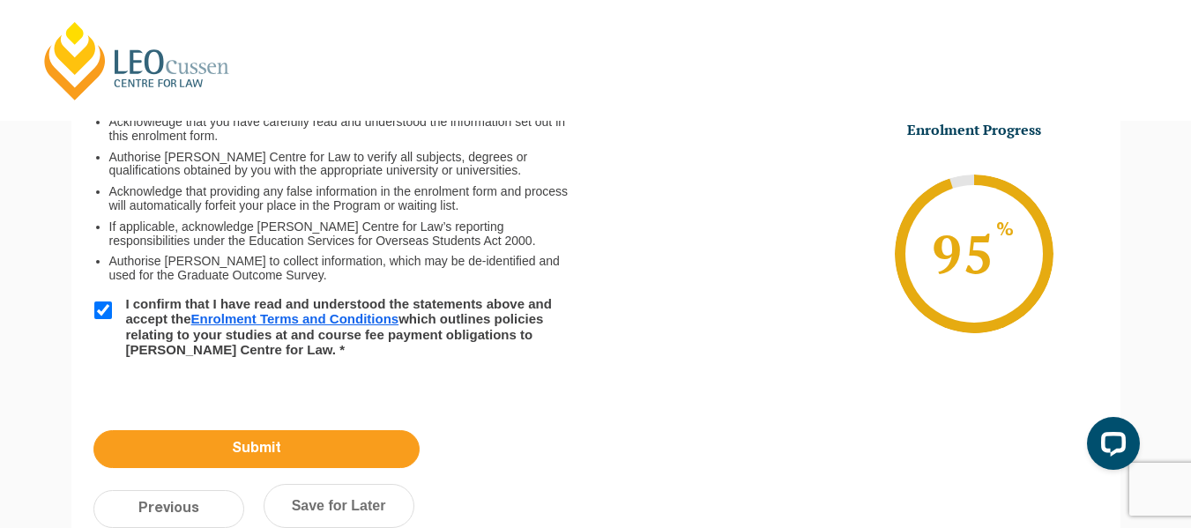
click at [249, 445] on input "Submit" at bounding box center [256, 449] width 326 height 38
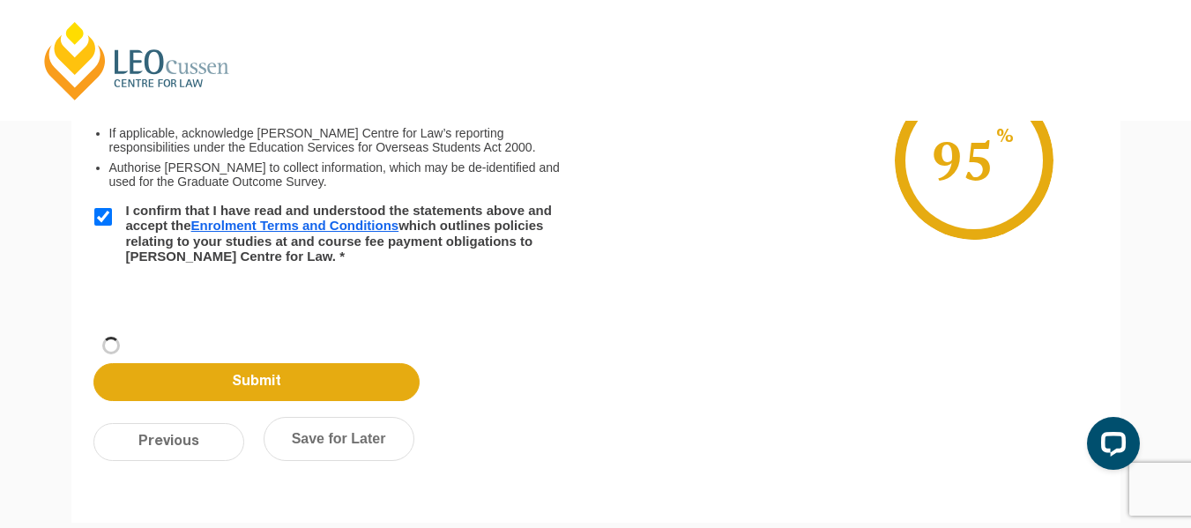
scroll to position [170, 0]
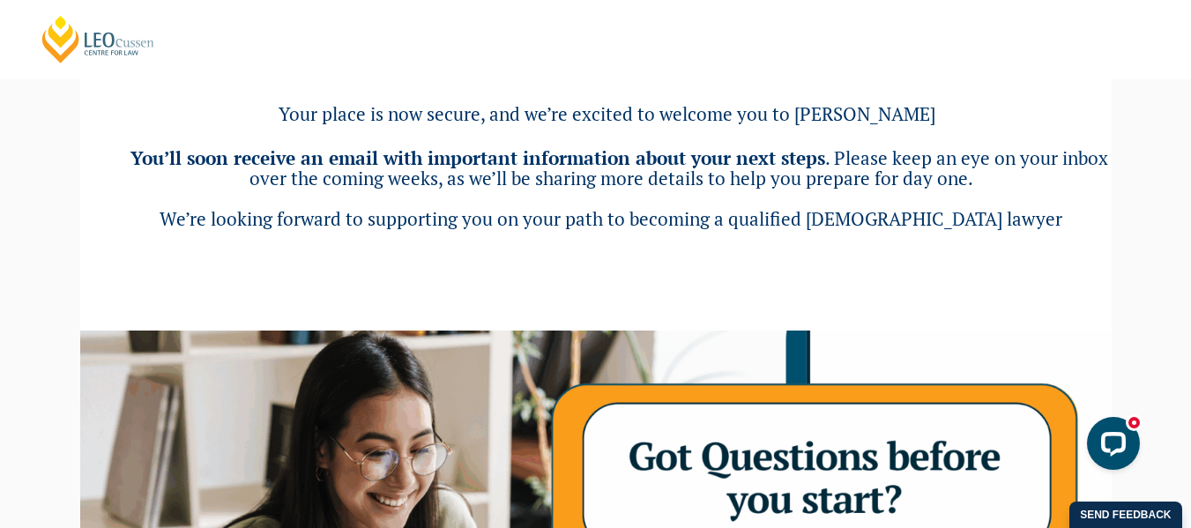
scroll to position [207, 0]
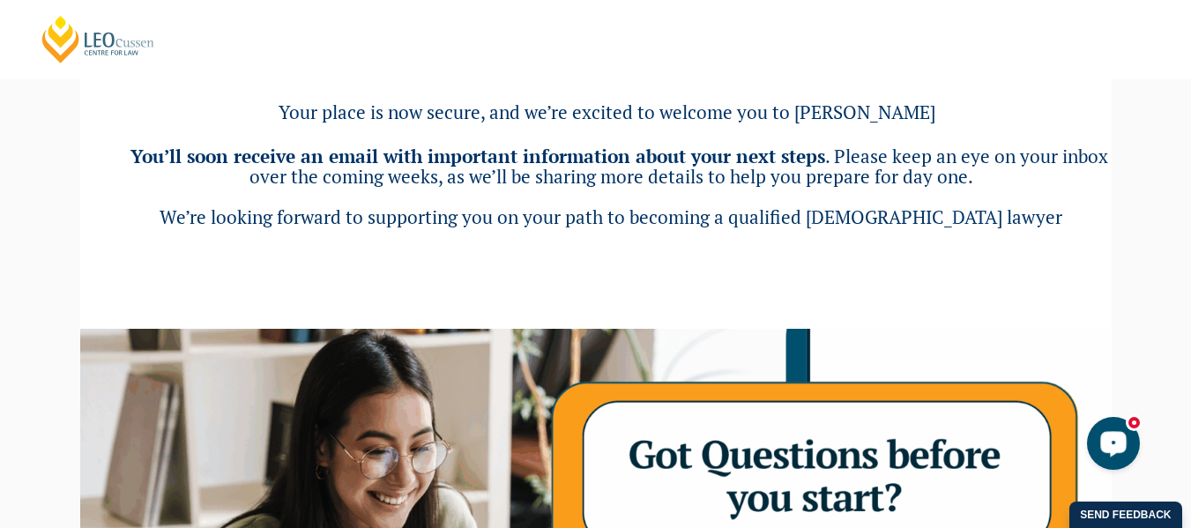
click at [1129, 453] on button "Open LiveChat chat widget" at bounding box center [1113, 443] width 53 height 53
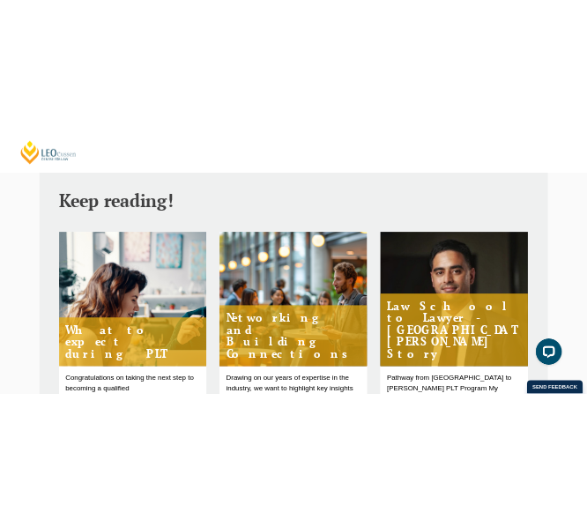
scroll to position [1105, 0]
